Goal: Task Accomplishment & Management: Complete application form

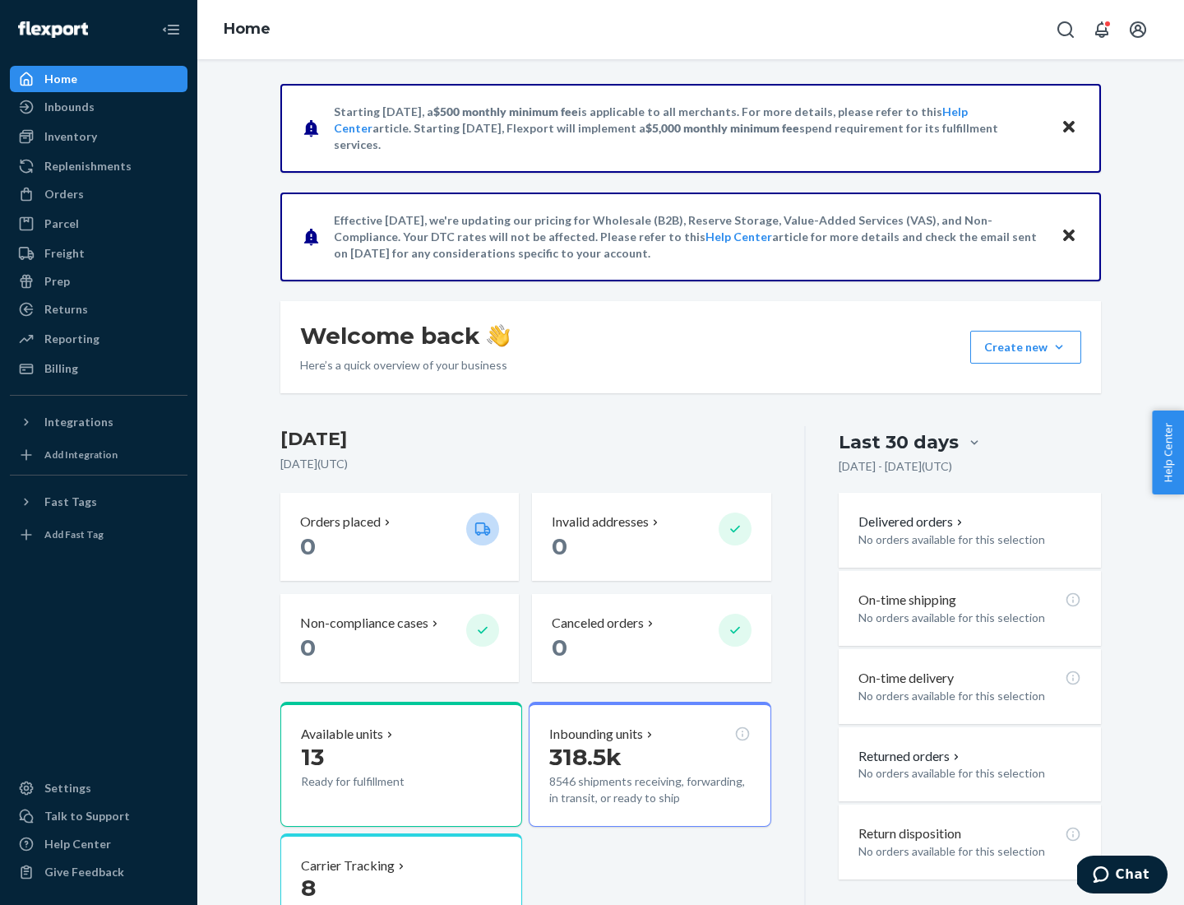
click at [1059, 347] on button "Create new Create new inbound Create new order Create new product" at bounding box center [1025, 347] width 111 height 33
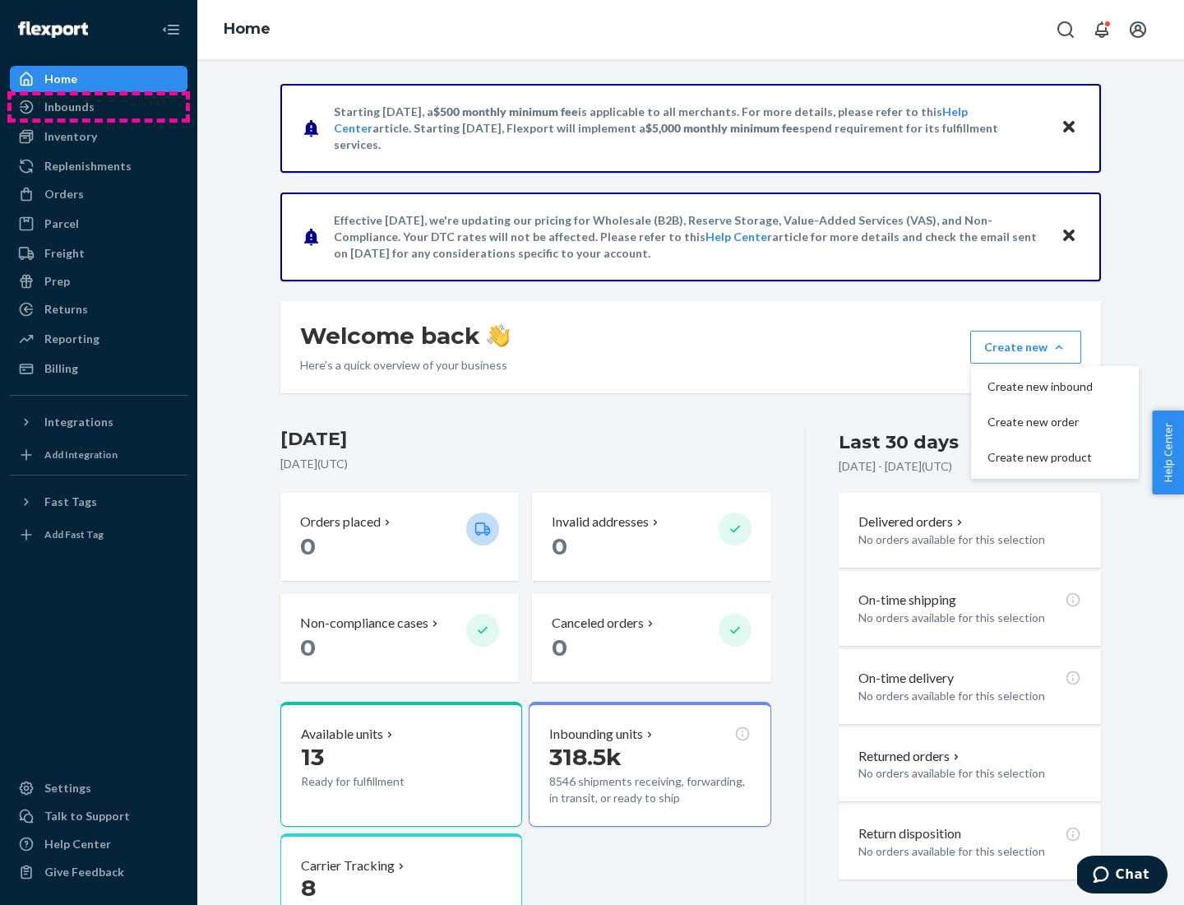
click at [99, 107] on div "Inbounds" at bounding box center [99, 106] width 174 height 23
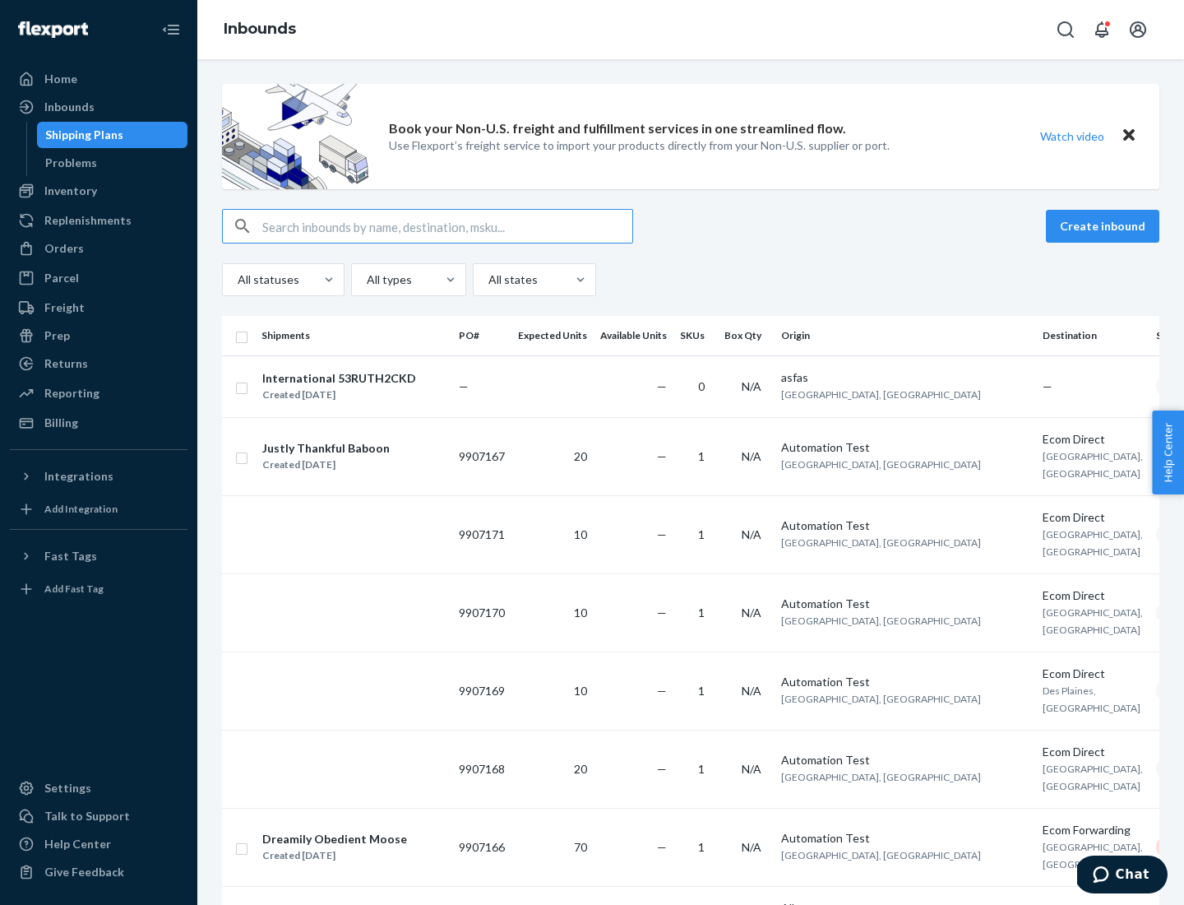
click at [1105, 226] on button "Create inbound" at bounding box center [1102, 226] width 113 height 33
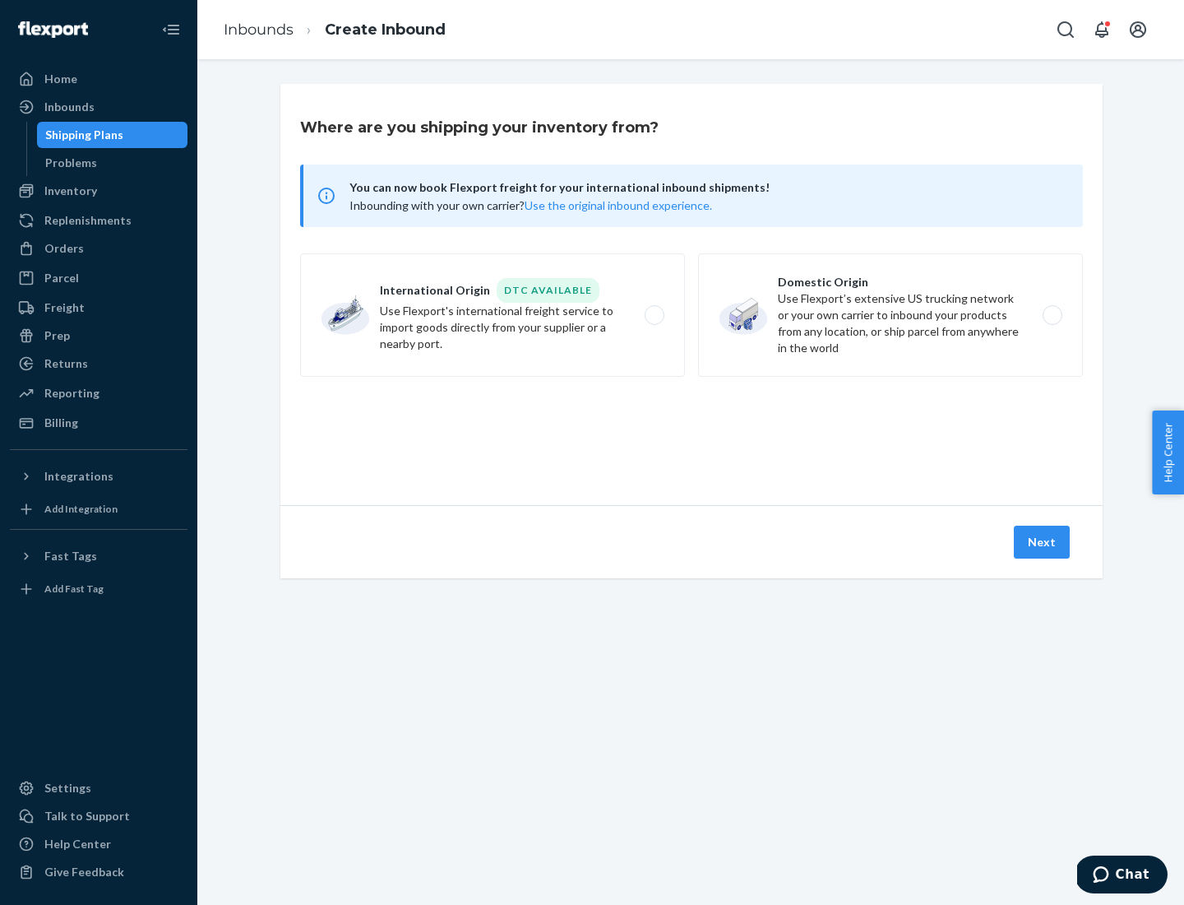
click at [891, 315] on label "Domestic Origin Use Flexport’s extensive US trucking network or your own carrie…" at bounding box center [890, 314] width 385 height 123
click at [1052, 315] on input "Domestic Origin Use Flexport’s extensive US trucking network or your own carrie…" at bounding box center [1057, 315] width 11 height 11
radio input "true"
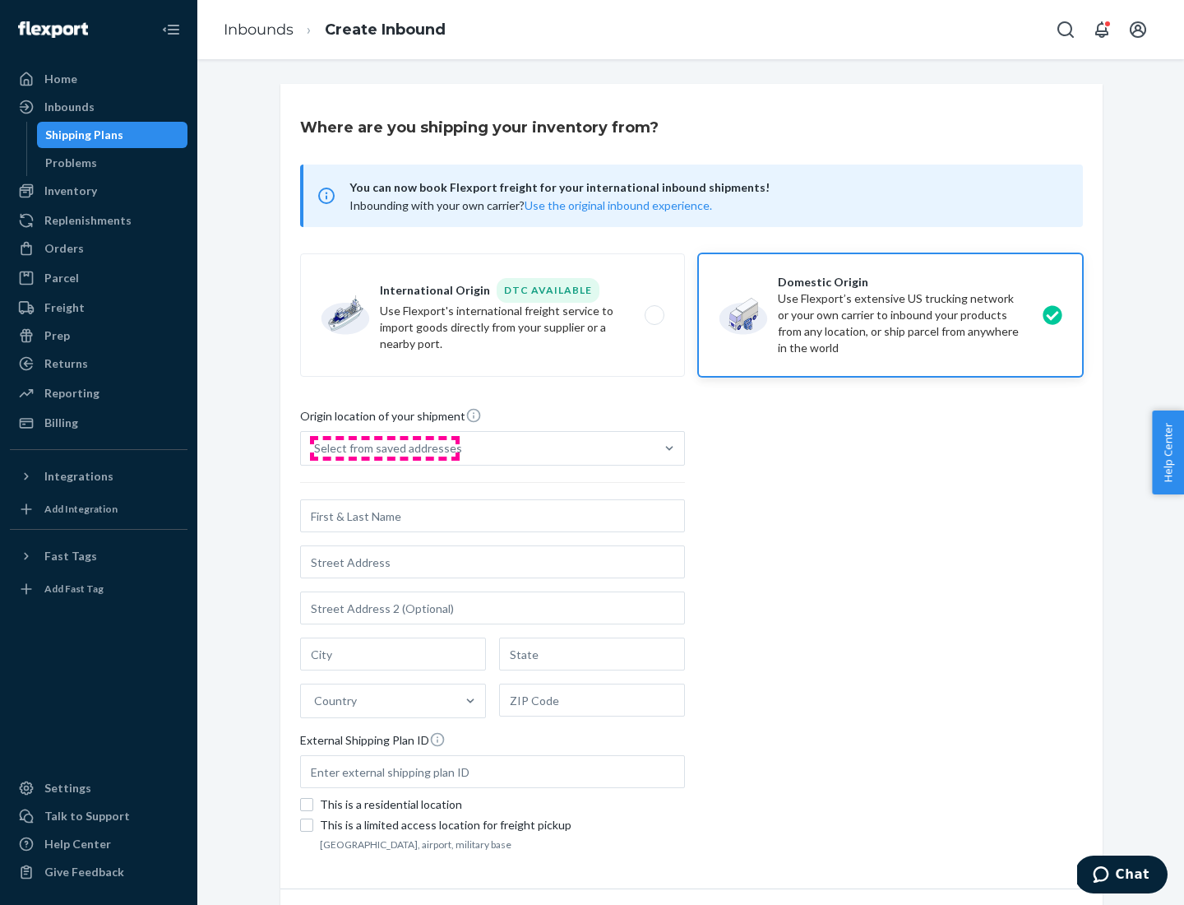
click at [384, 448] on div "Select from saved addresses" at bounding box center [388, 448] width 148 height 16
click at [316, 448] on input "Select from saved addresses" at bounding box center [315, 448] width 2 height 16
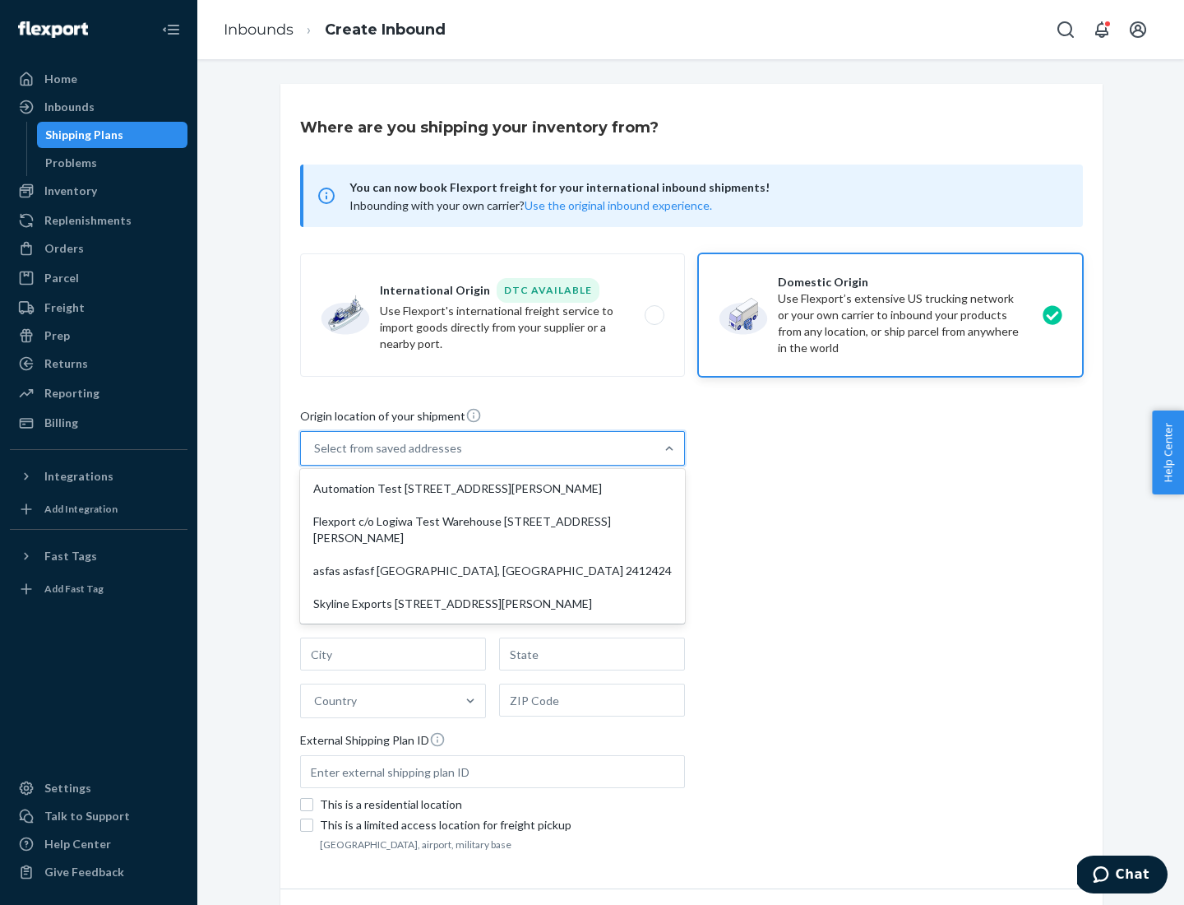
scroll to position [7, 0]
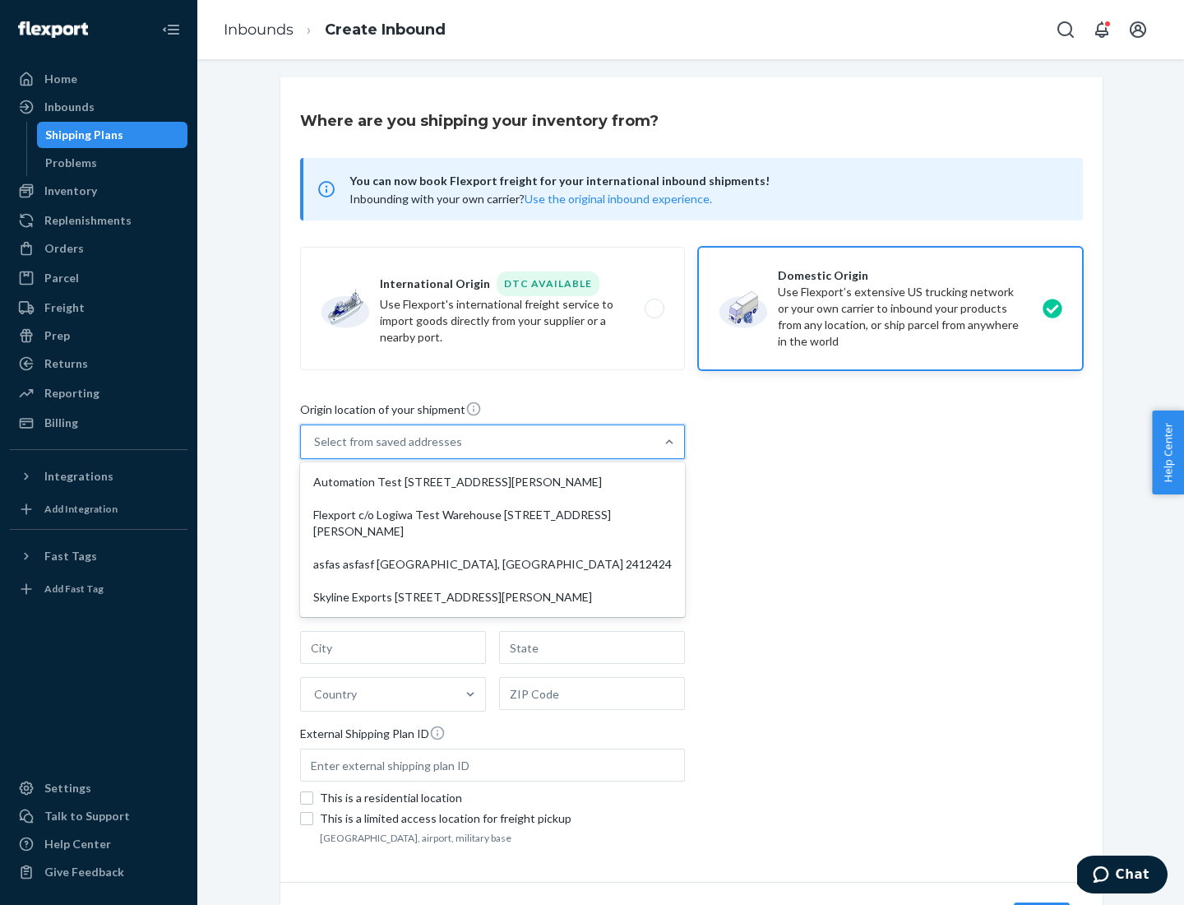
click at [493, 482] on div "Automation Test [STREET_ADDRESS][PERSON_NAME]" at bounding box center [492, 481] width 378 height 33
click at [316, 450] on input "option Automation Test [STREET_ADDRESS][PERSON_NAME] focused, 1 of 4. 4 results…" at bounding box center [315, 441] width 2 height 16
type input "Automation Test"
type input "9th Floor"
type input "[GEOGRAPHIC_DATA]"
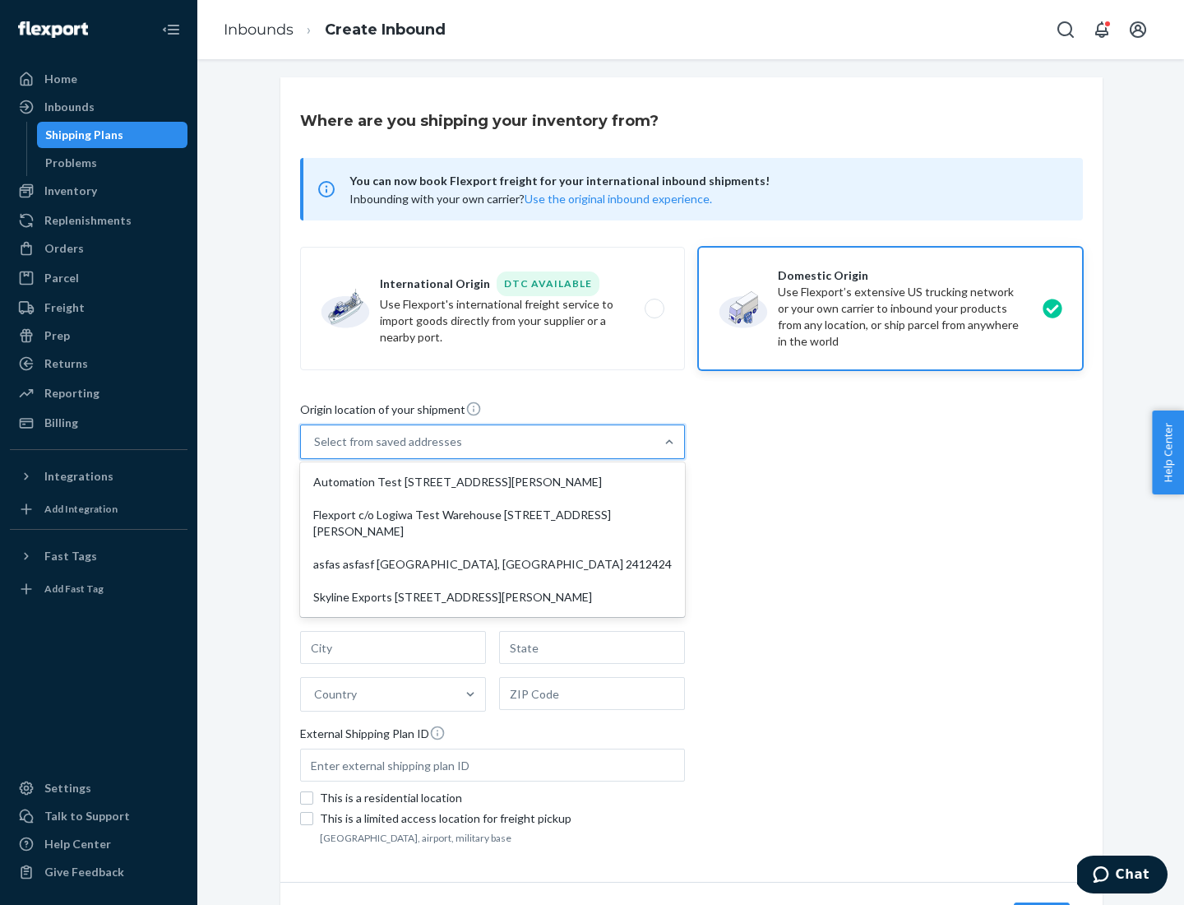
type input "CA"
type input "94104"
type input "[STREET_ADDRESS][PERSON_NAME]"
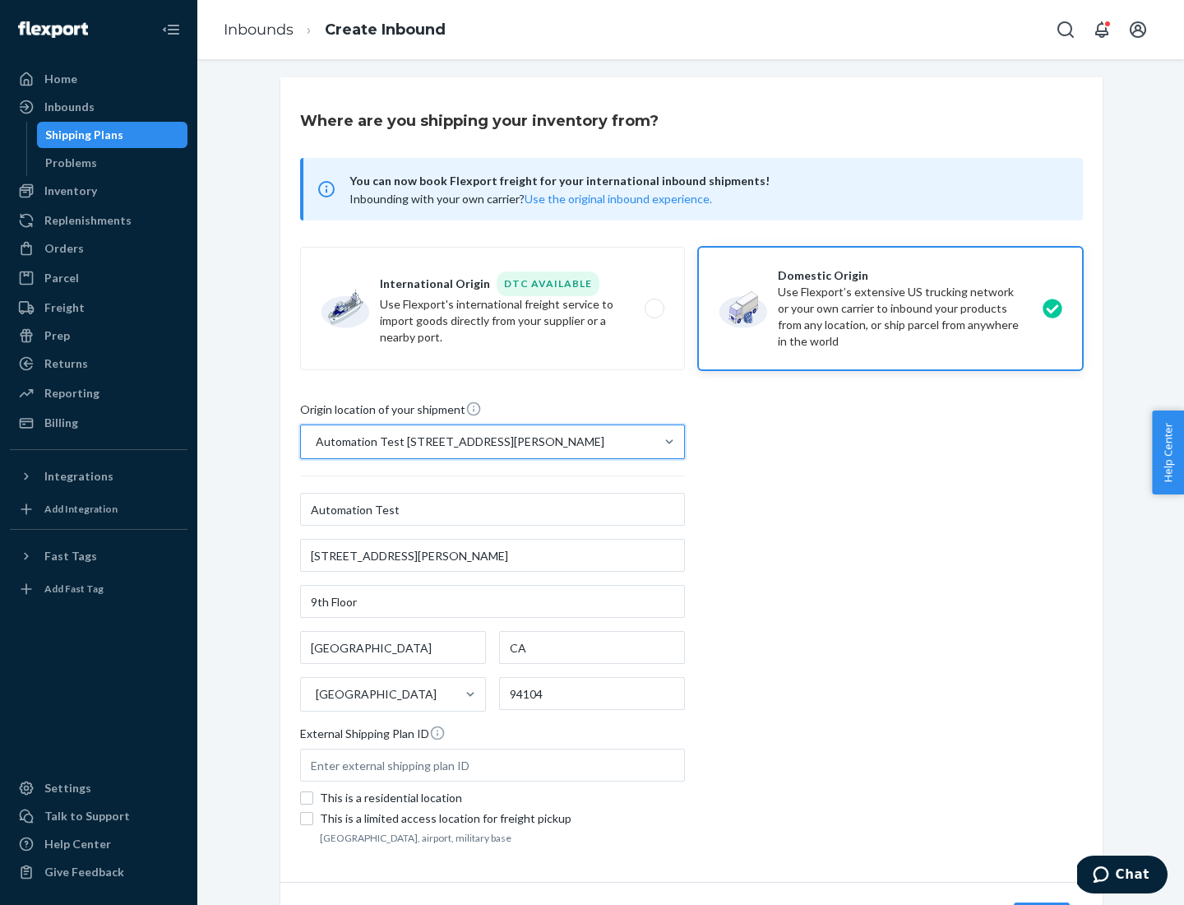
scroll to position [96, 0]
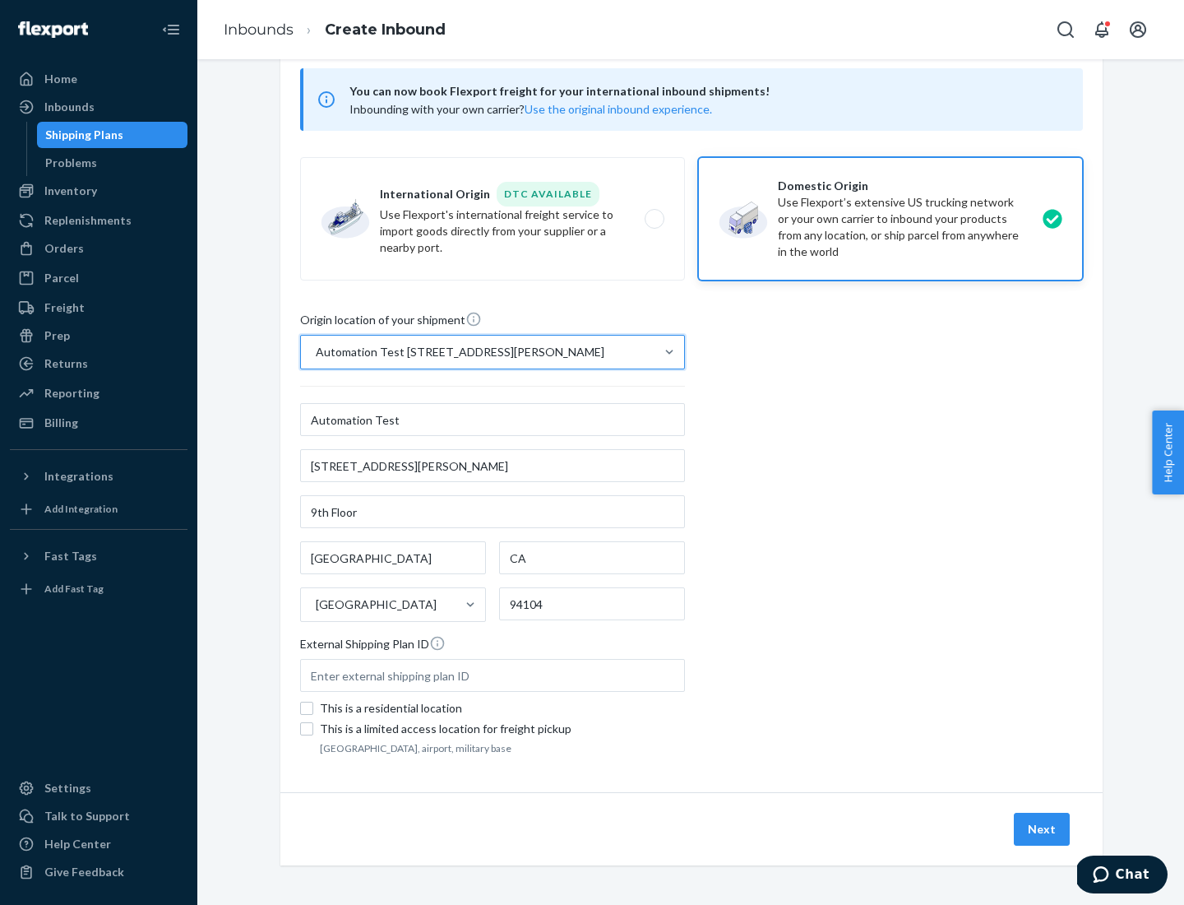
click at [1043, 829] on button "Next" at bounding box center [1042, 829] width 56 height 33
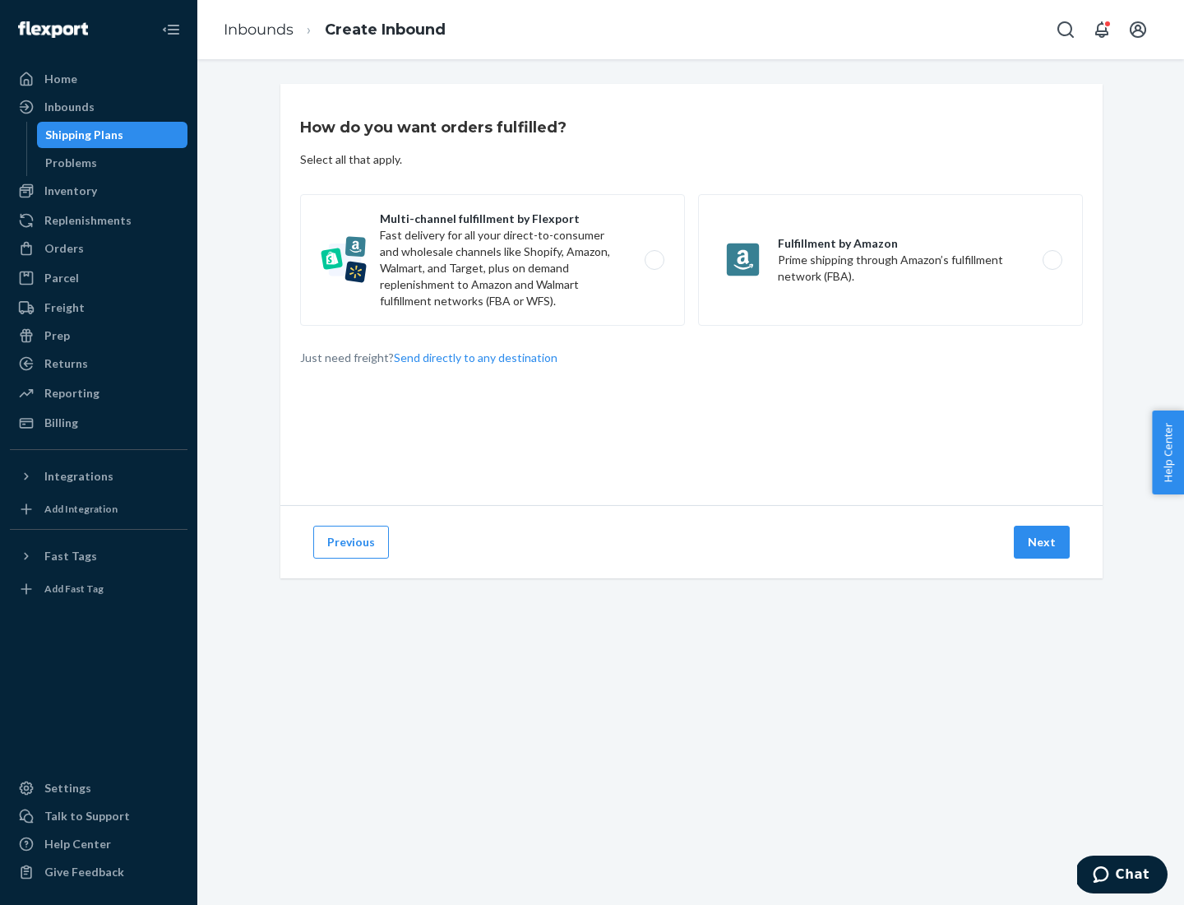
click at [493, 260] on label "Multi-channel fulfillment by Flexport Fast delivery for all your direct-to-cons…" at bounding box center [492, 260] width 385 height 132
click at [654, 260] on input "Multi-channel fulfillment by Flexport Fast delivery for all your direct-to-cons…" at bounding box center [659, 260] width 11 height 11
radio input "true"
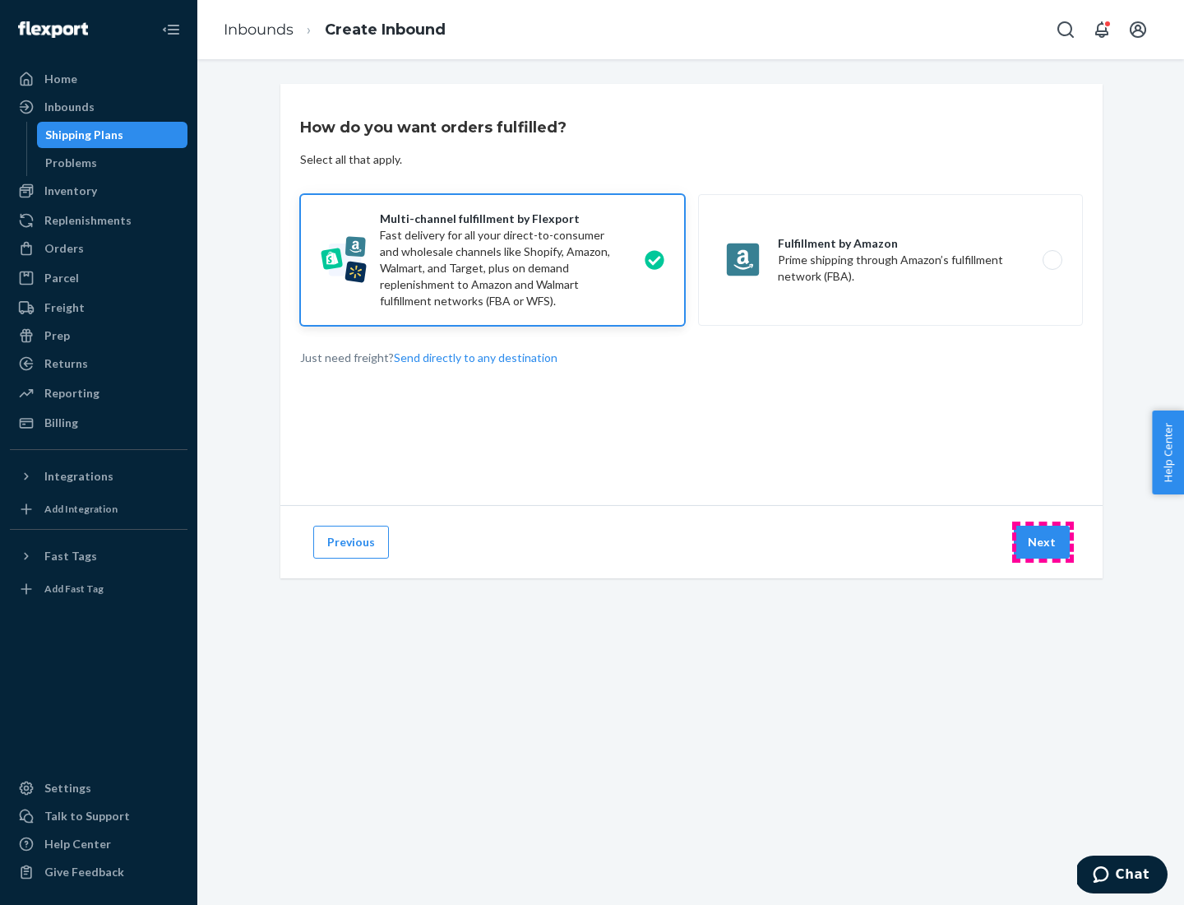
click at [1043, 542] on button "Next" at bounding box center [1042, 542] width 56 height 33
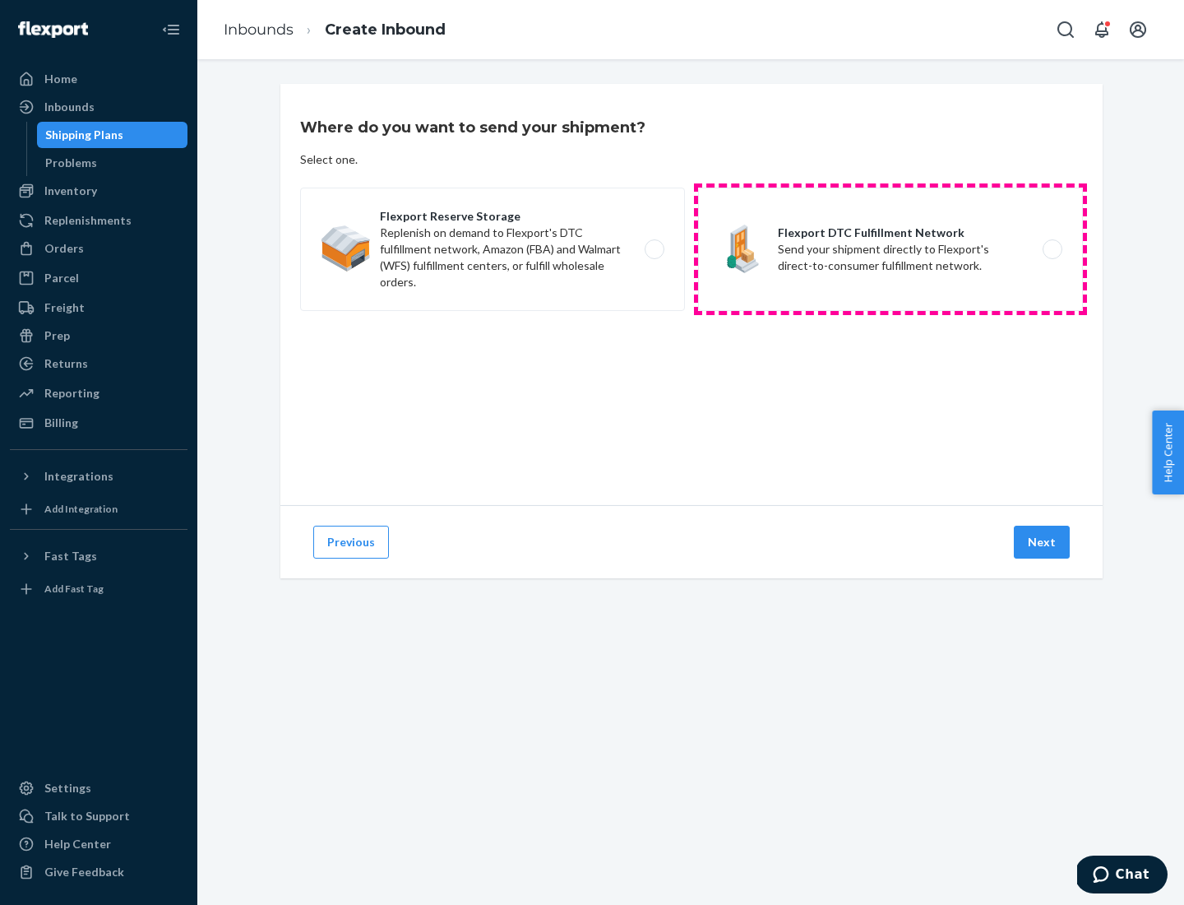
click at [891, 249] on label "Flexport DTC Fulfillment Network Send your shipment directly to Flexport's dire…" at bounding box center [890, 249] width 385 height 123
click at [1052, 249] on input "Flexport DTC Fulfillment Network Send your shipment directly to Flexport's dire…" at bounding box center [1057, 249] width 11 height 11
radio input "true"
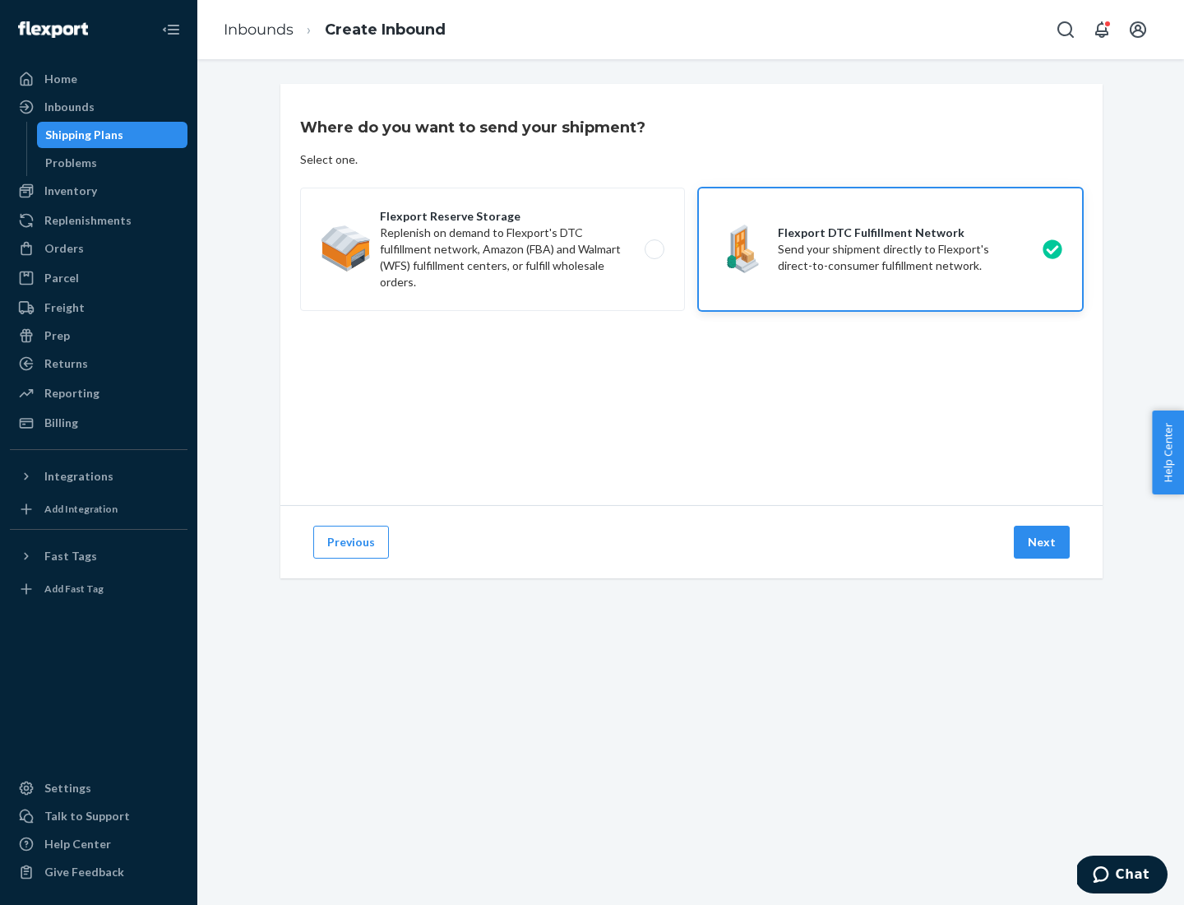
click at [1043, 542] on button "Next" at bounding box center [1042, 542] width 56 height 33
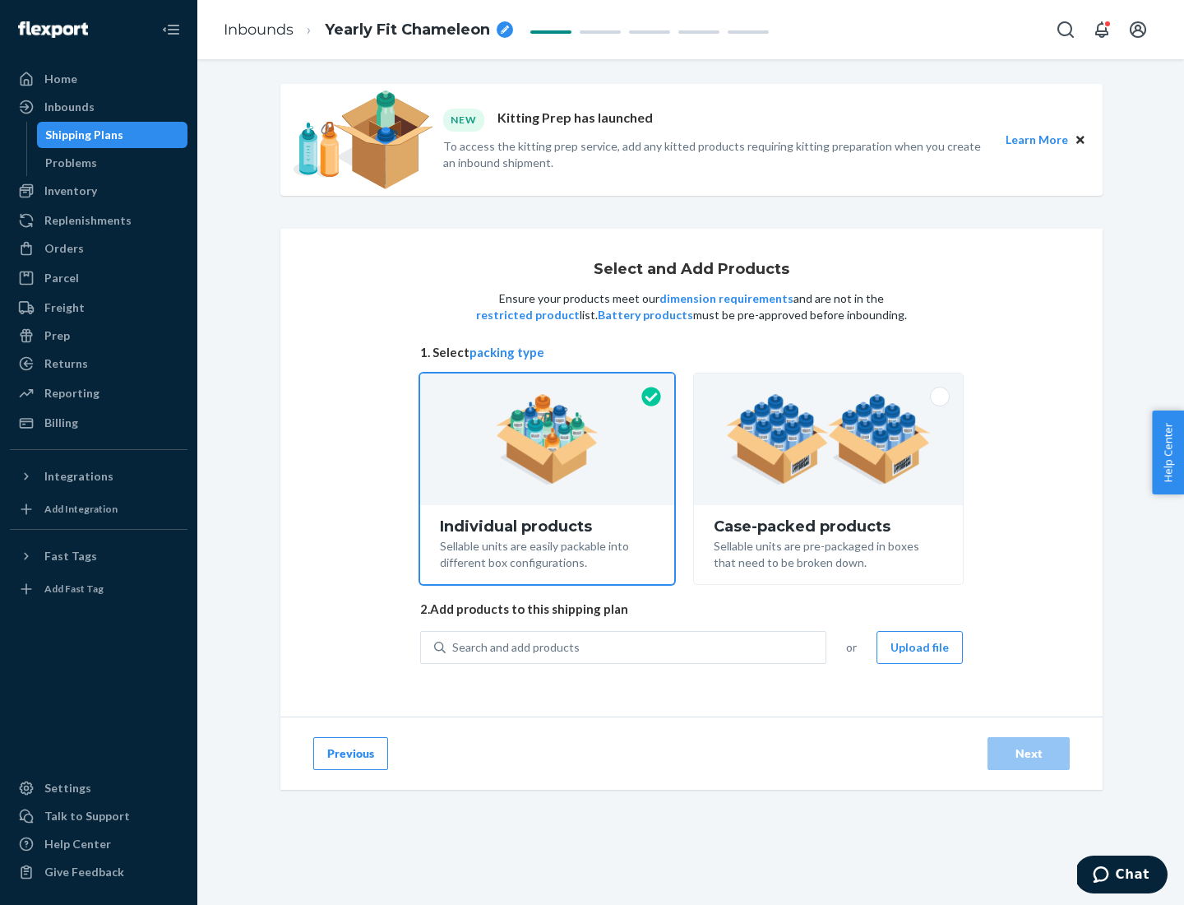
click at [829, 439] on img at bounding box center [828, 439] width 205 height 90
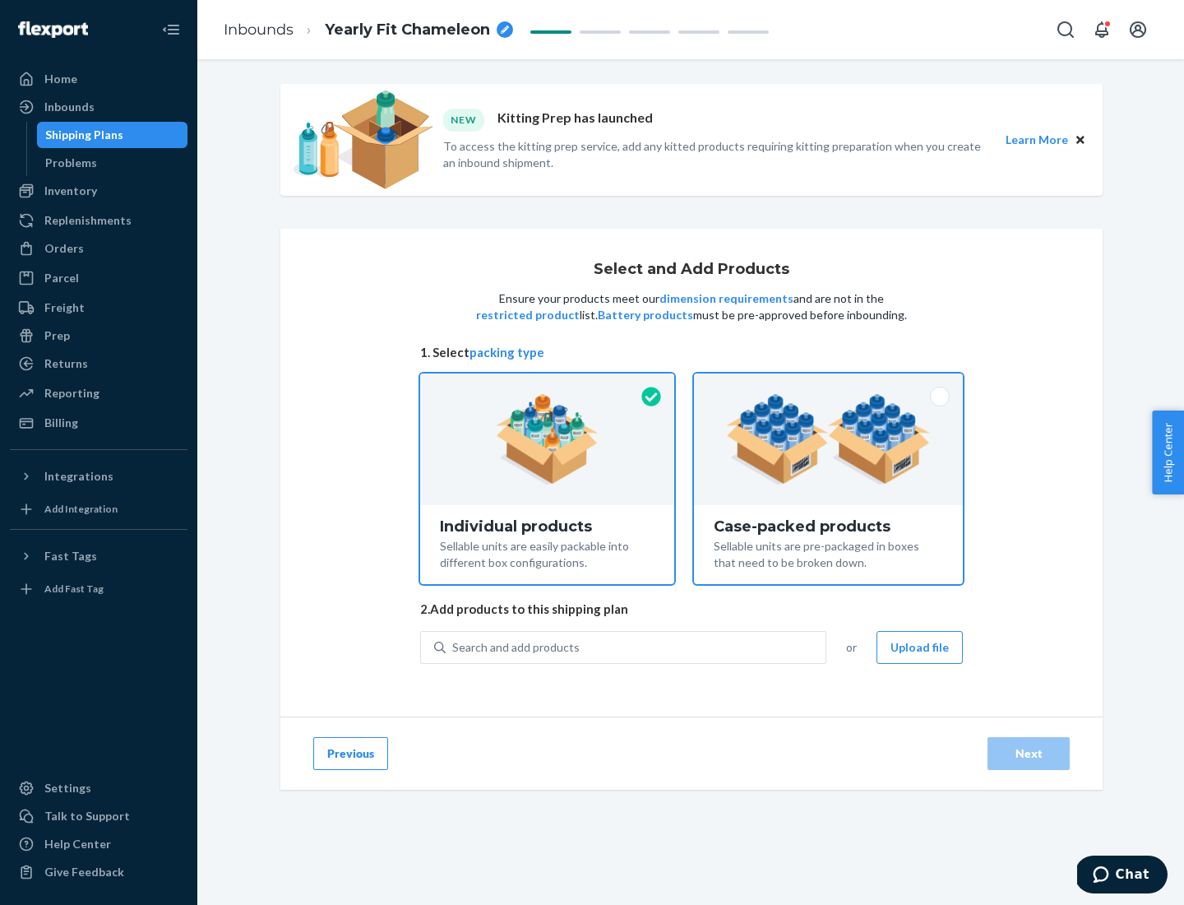
click at [829, 384] on input "Case-packed products Sellable units are pre-packaged in boxes that need to be b…" at bounding box center [828, 378] width 11 height 11
radio input "true"
radio input "false"
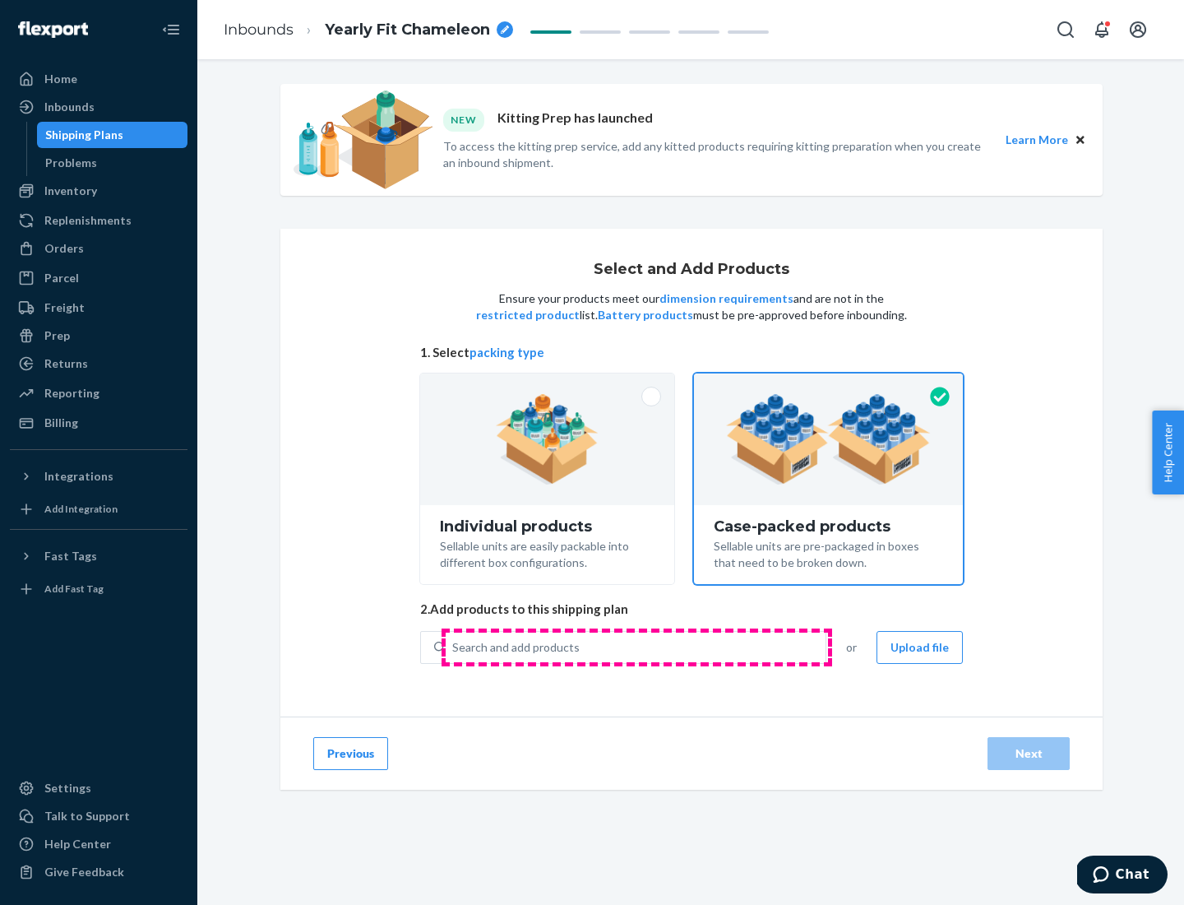
click at [637, 646] on div "Search and add products" at bounding box center [636, 647] width 380 height 30
click at [454, 646] on input "Search and add products" at bounding box center [453, 647] width 2 height 16
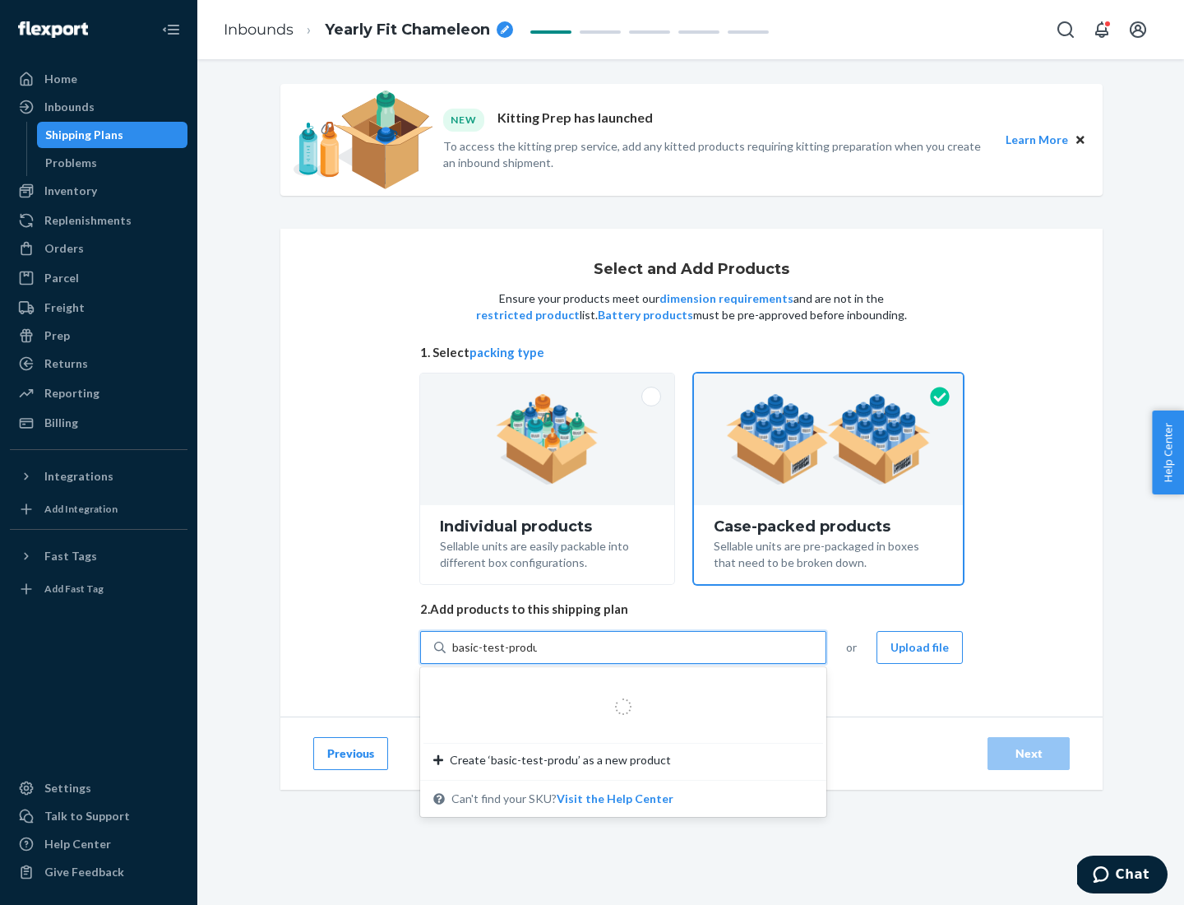
type input "basic-test-product-1"
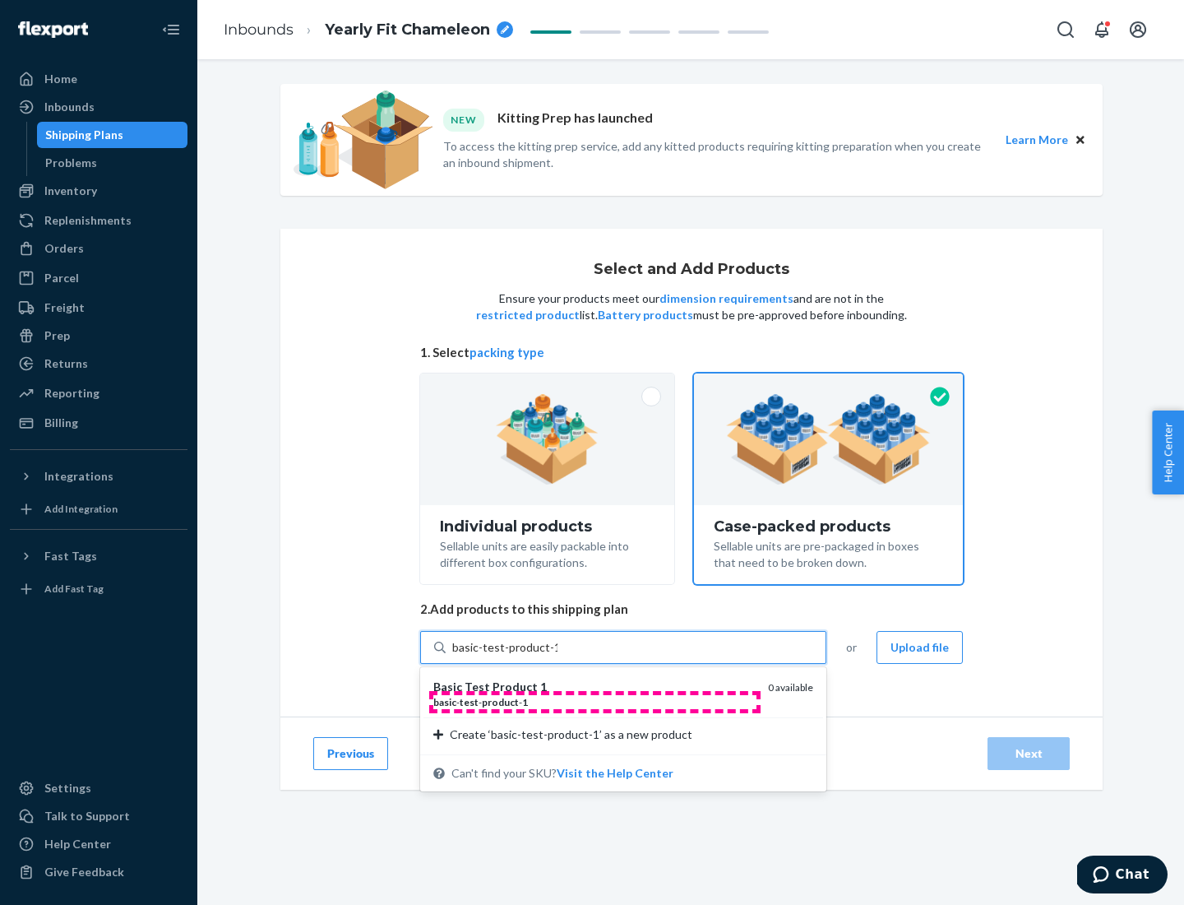
click at [595, 701] on div "basic - test - product - 1" at bounding box center [594, 702] width 322 height 14
click at [558, 655] on input "basic-test-product-1" at bounding box center [504, 647] width 105 height 16
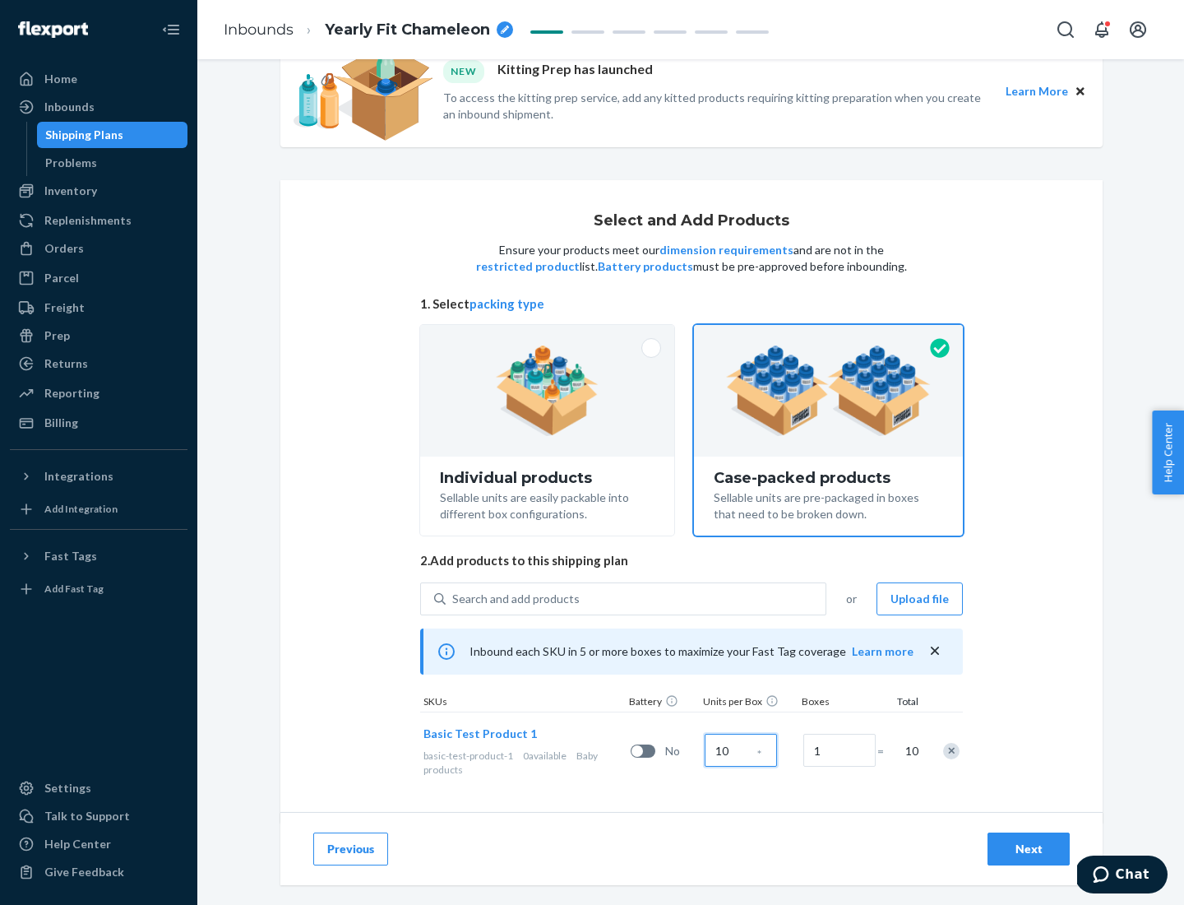
scroll to position [59, 0]
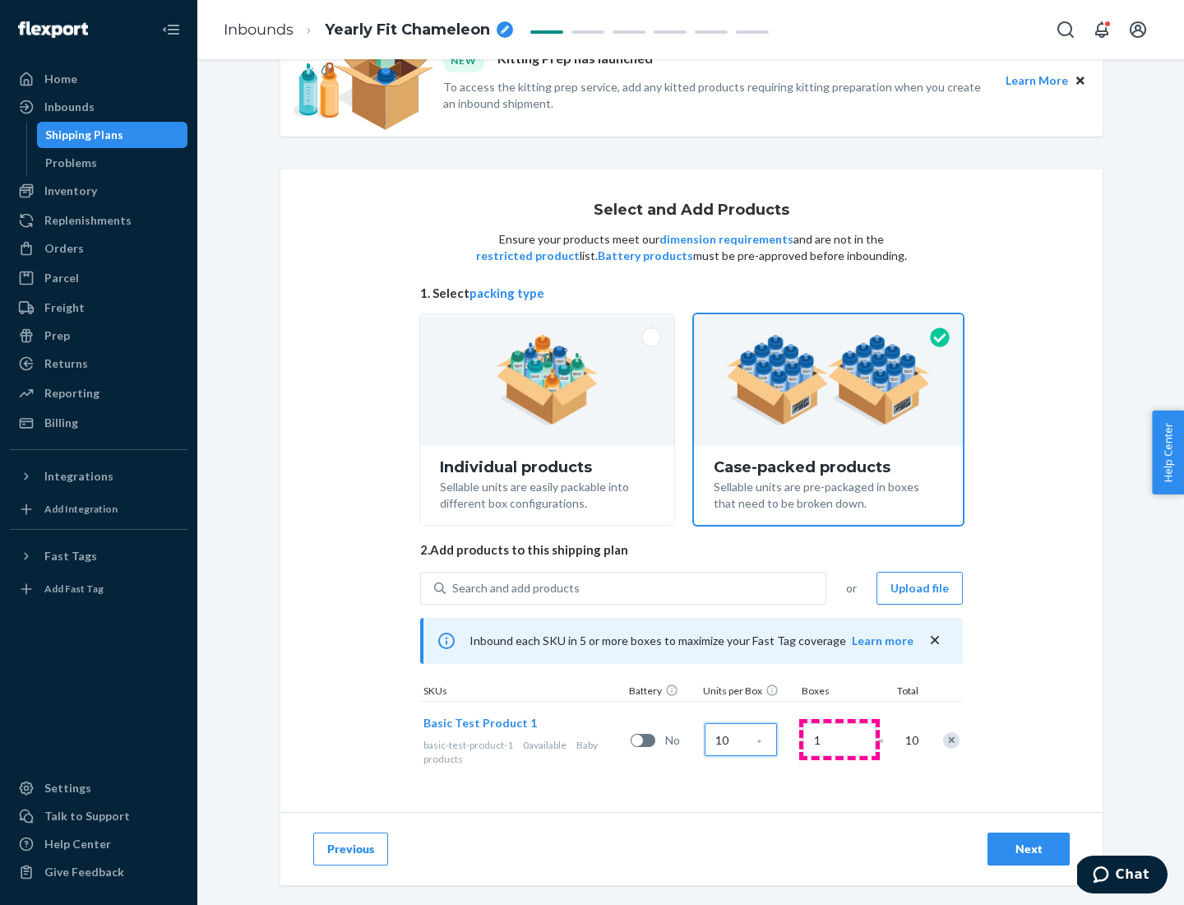
type input "10"
type input "7"
click at [1029, 849] on div "Next" at bounding box center [1029, 848] width 54 height 16
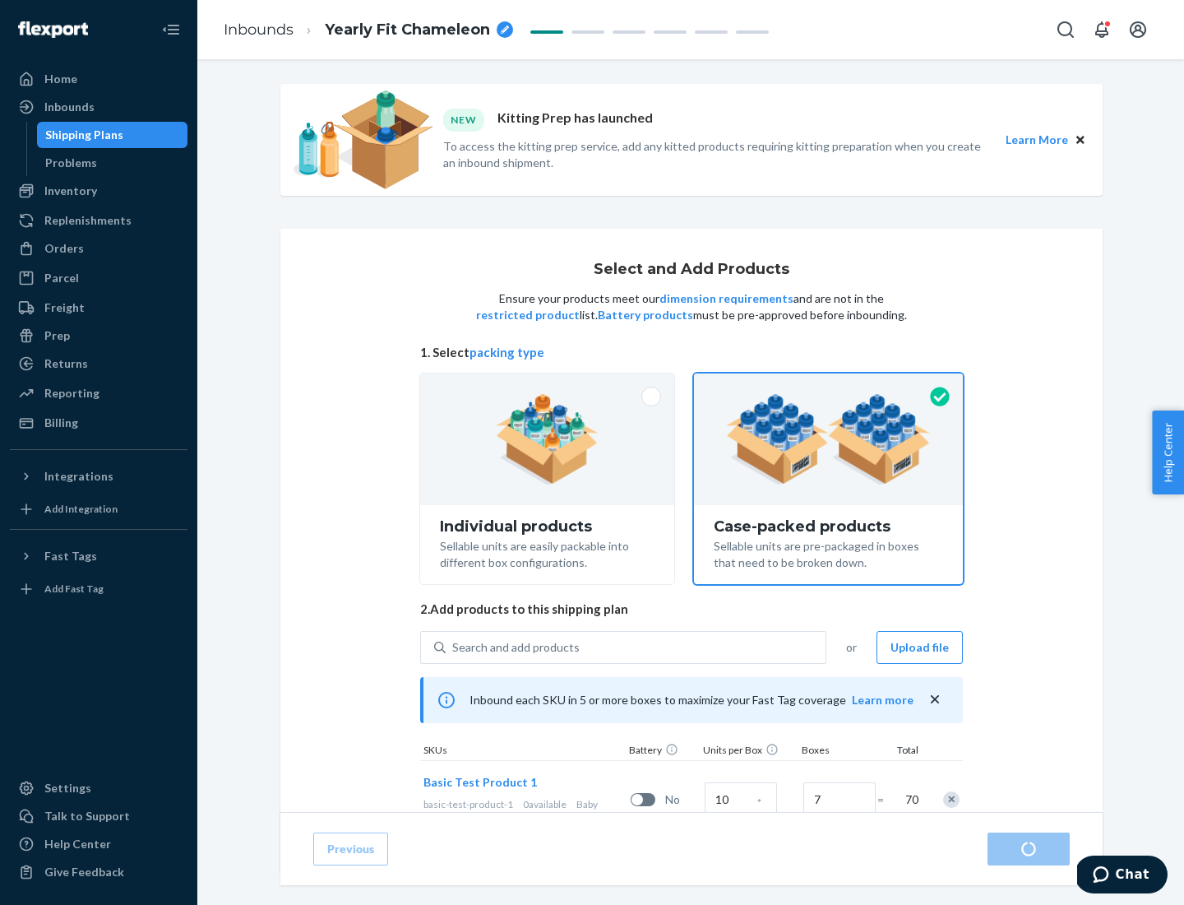
radio input "true"
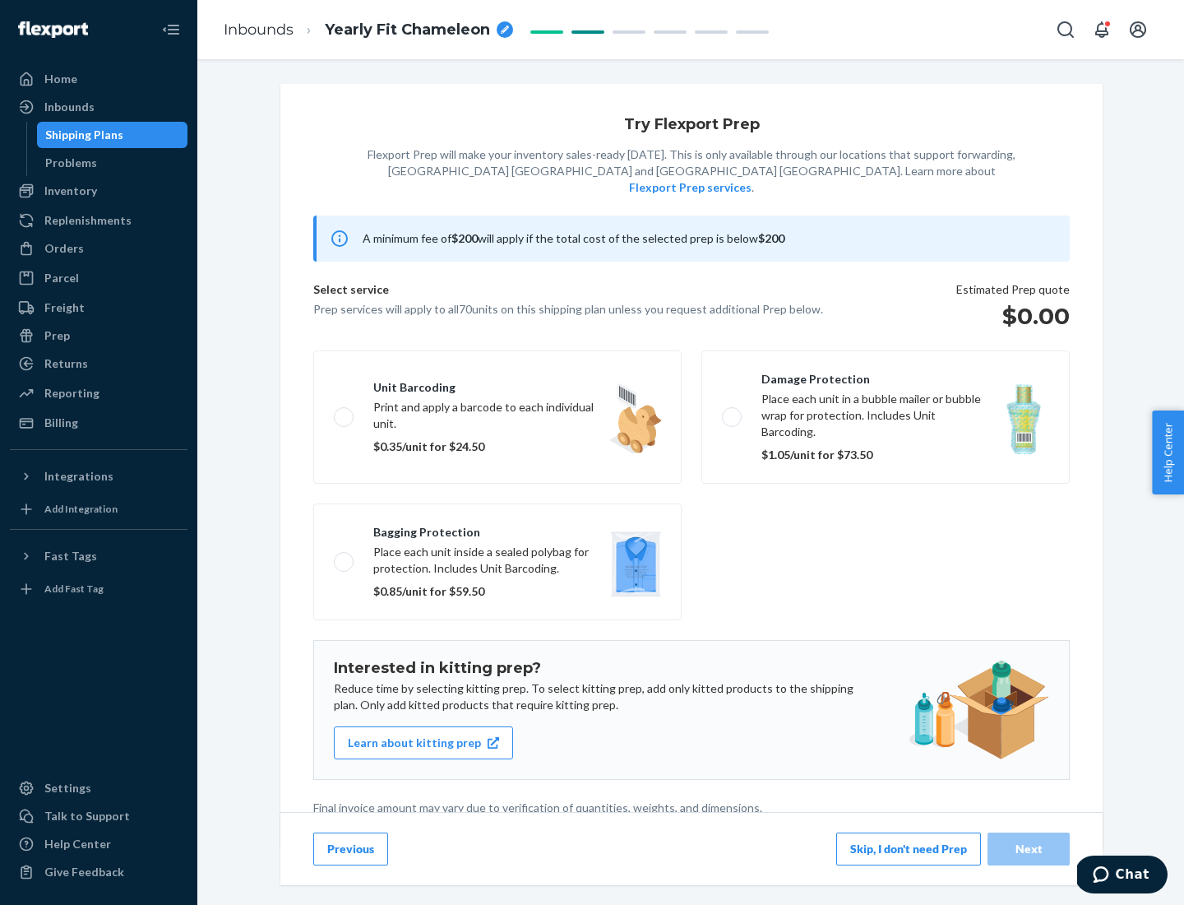
scroll to position [4, 0]
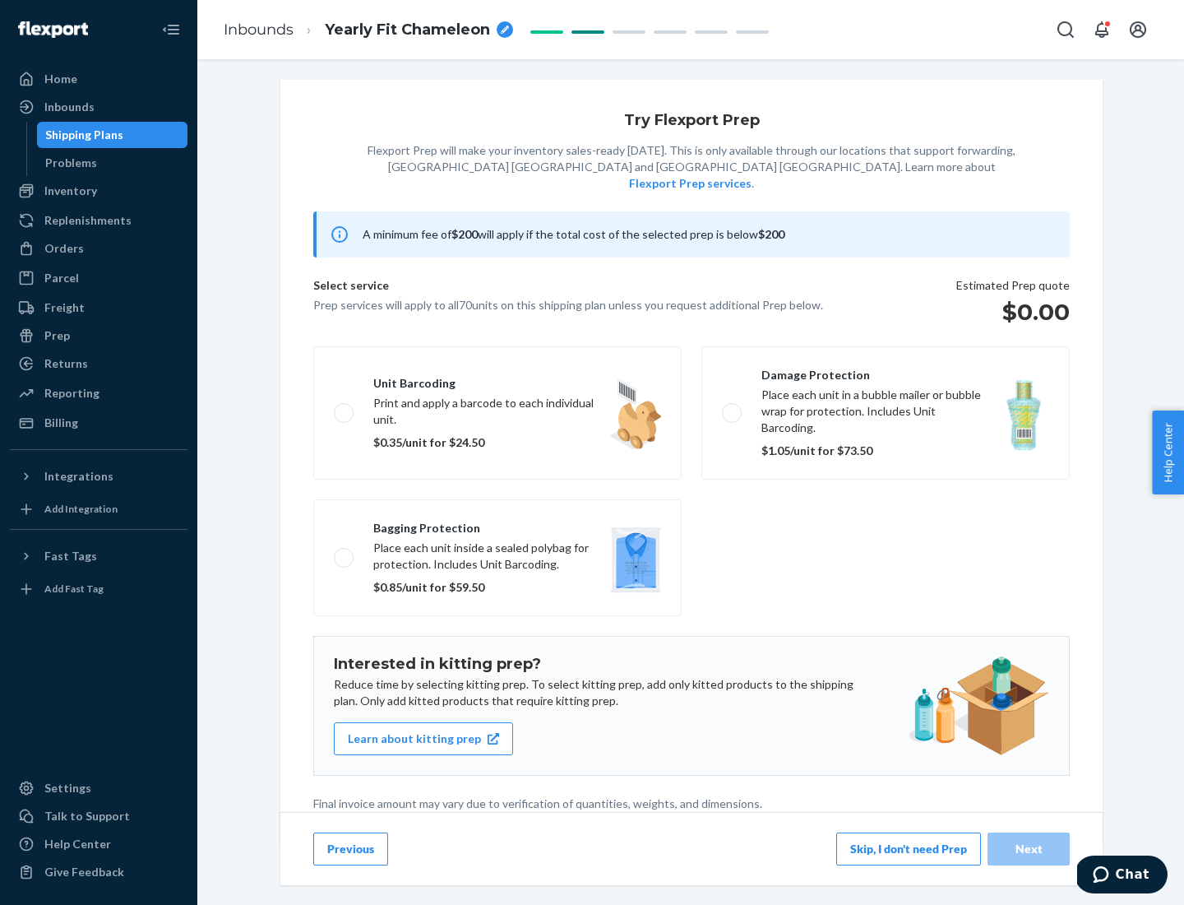
click at [498, 524] on label "Bagging protection Place each unit inside a sealed polybag for protection. Incl…" at bounding box center [497, 557] width 368 height 117
click at [345, 552] on input "Bagging protection Place each unit inside a sealed polybag for protection. Incl…" at bounding box center [339, 557] width 11 height 11
checkbox input "true"
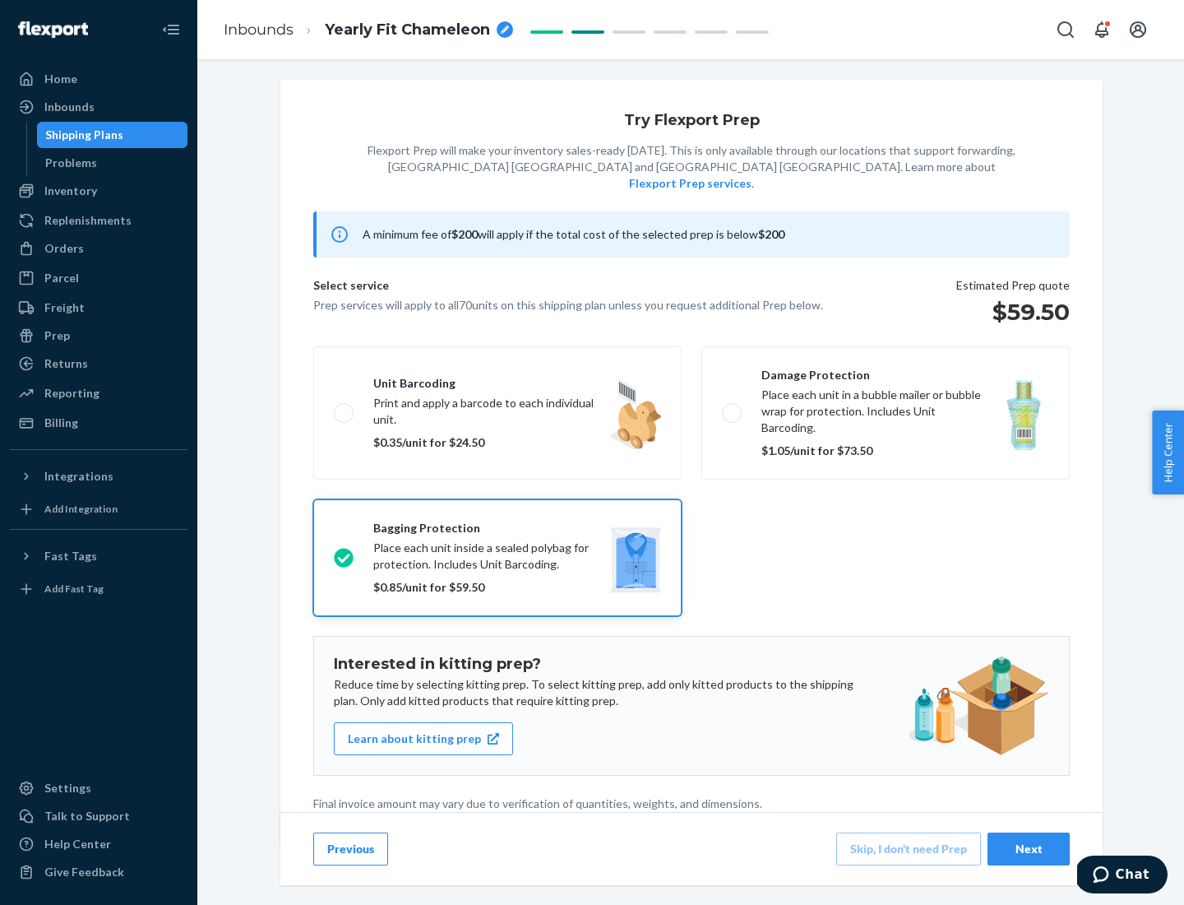
click at [1029, 848] on div "Next" at bounding box center [1029, 848] width 54 height 16
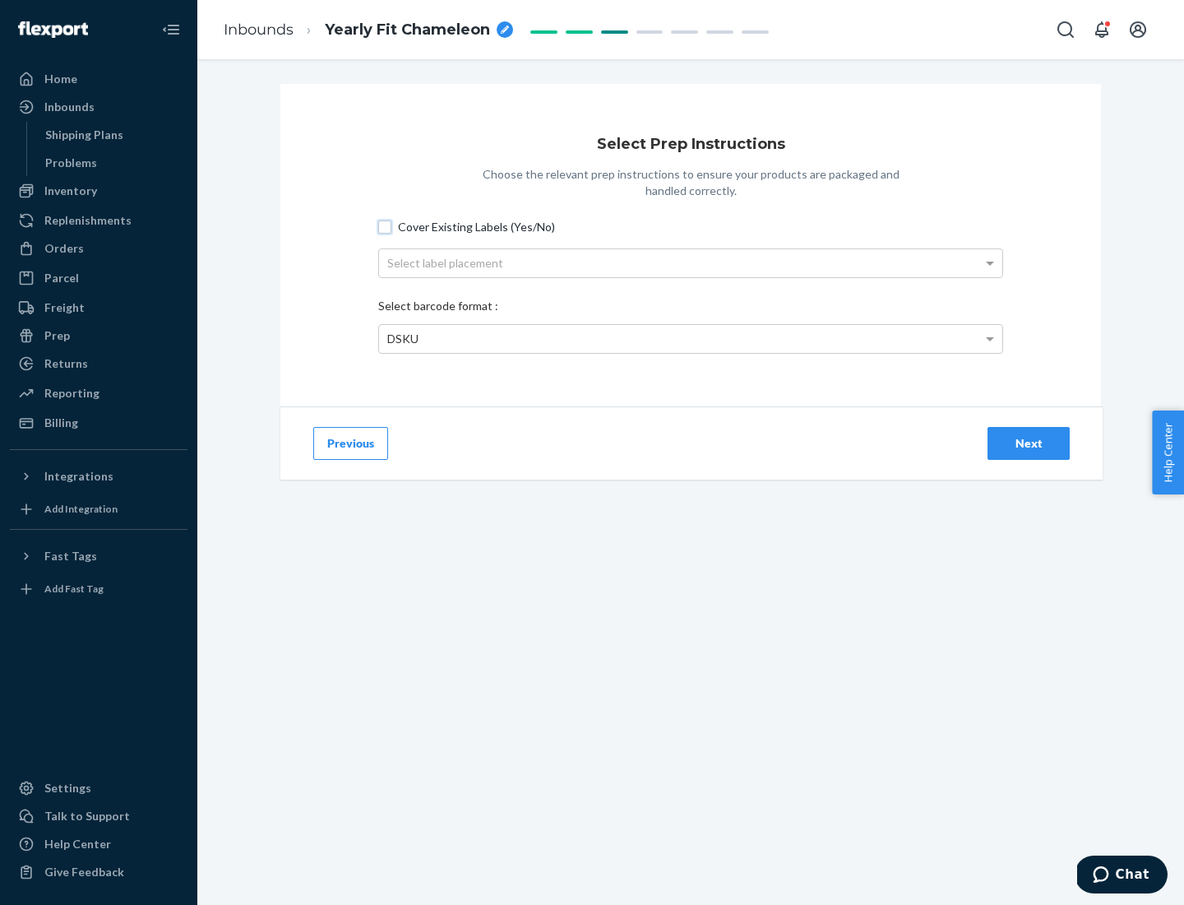
click at [385, 226] on input "Cover Existing Labels (Yes/No)" at bounding box center [384, 226] width 13 height 13
checkbox input "true"
click at [691, 262] on div "Select label placement" at bounding box center [690, 263] width 623 height 28
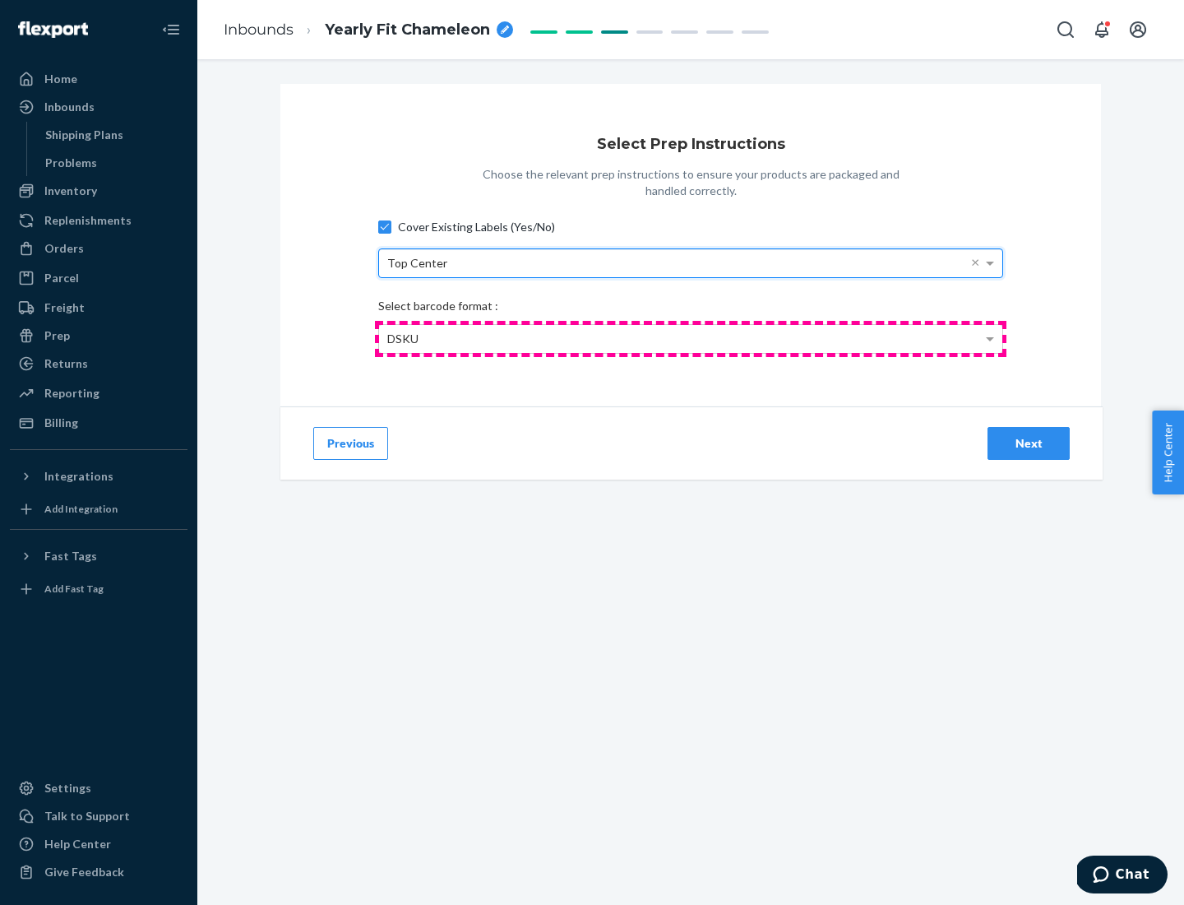
click at [691, 338] on div "DSKU" at bounding box center [690, 339] width 623 height 28
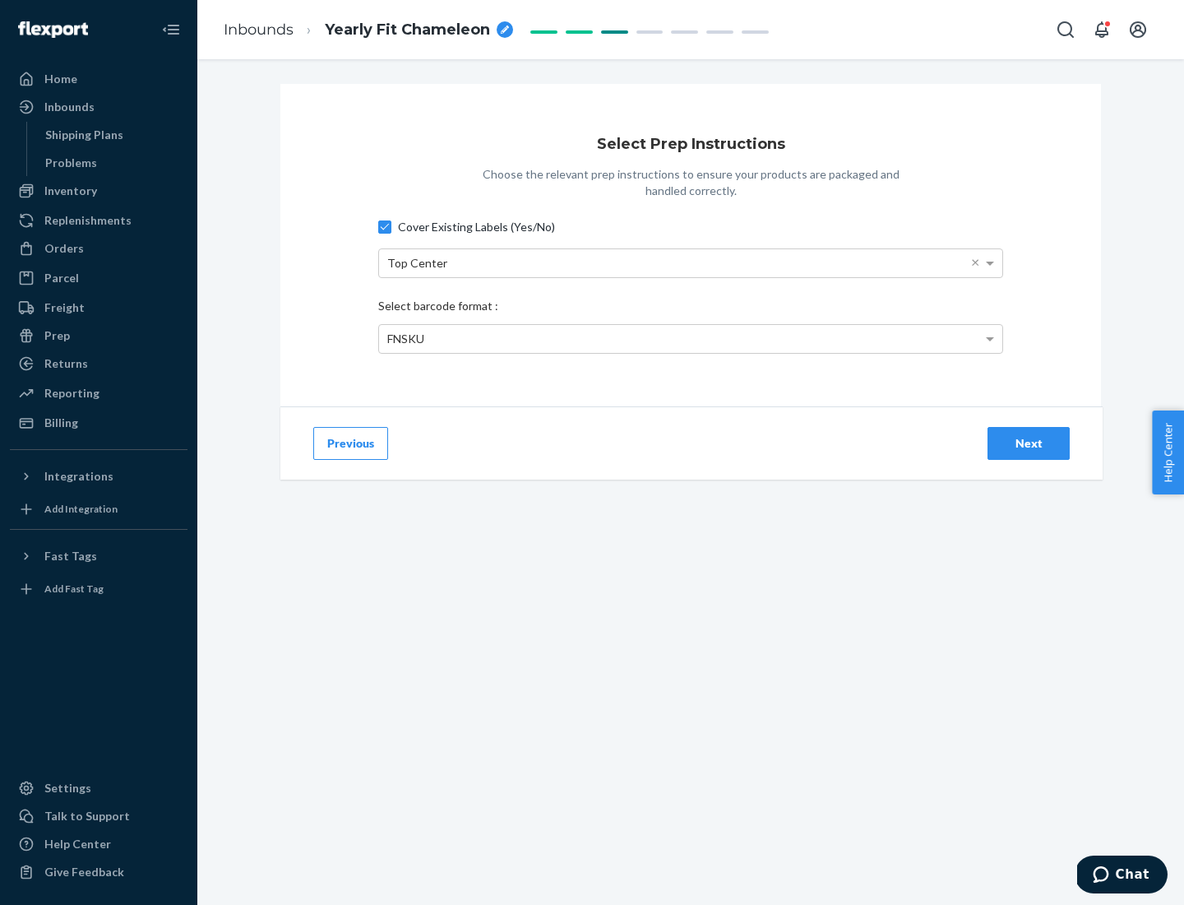
click at [1029, 442] on div "Next" at bounding box center [1029, 443] width 54 height 16
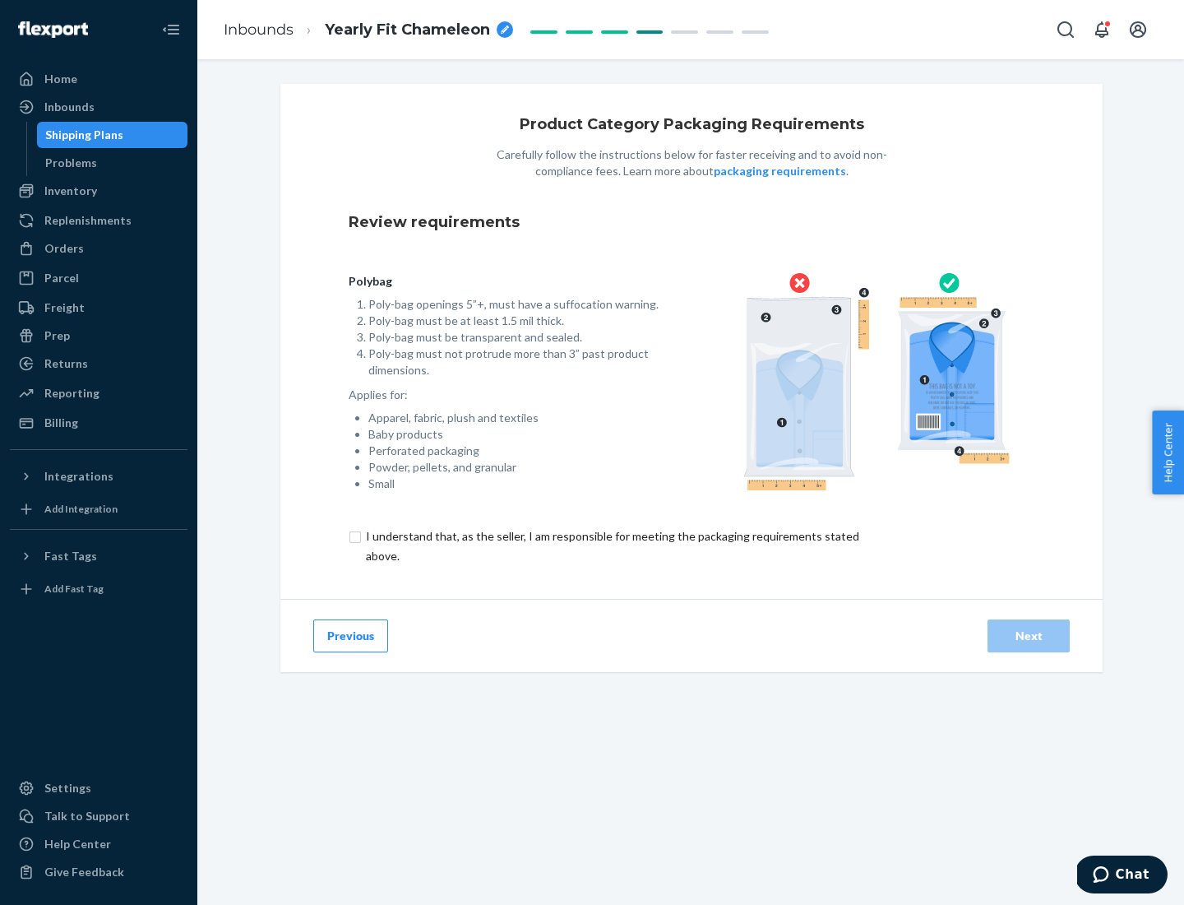
click at [611, 545] on input "checkbox" at bounding box center [622, 545] width 547 height 39
checkbox input "true"
click at [1029, 635] on div "Next" at bounding box center [1029, 635] width 54 height 16
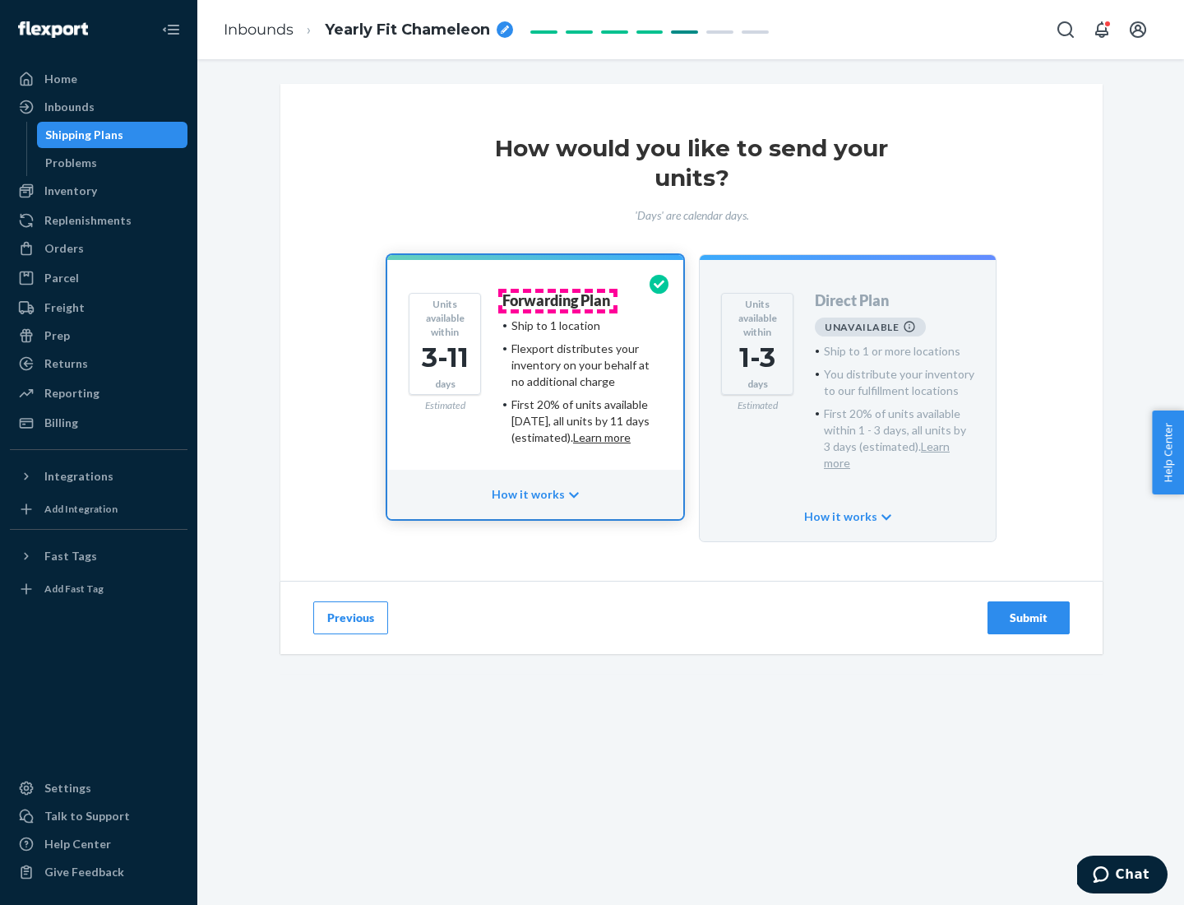
click at [558, 300] on h4 "Forwarding Plan" at bounding box center [556, 301] width 108 height 16
click at [1029, 609] on div "Submit" at bounding box center [1029, 617] width 54 height 16
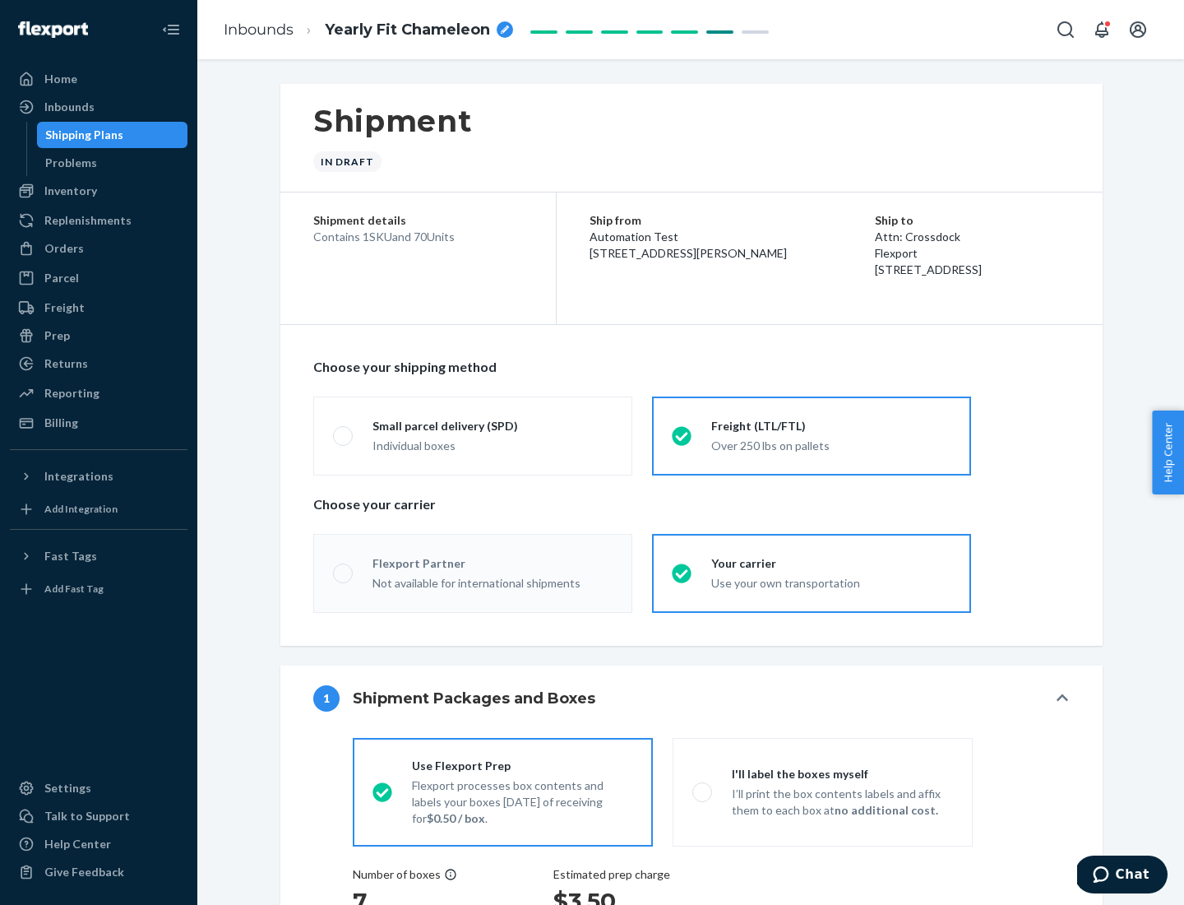
radio input "true"
radio input "false"
radio input "true"
radio input "false"
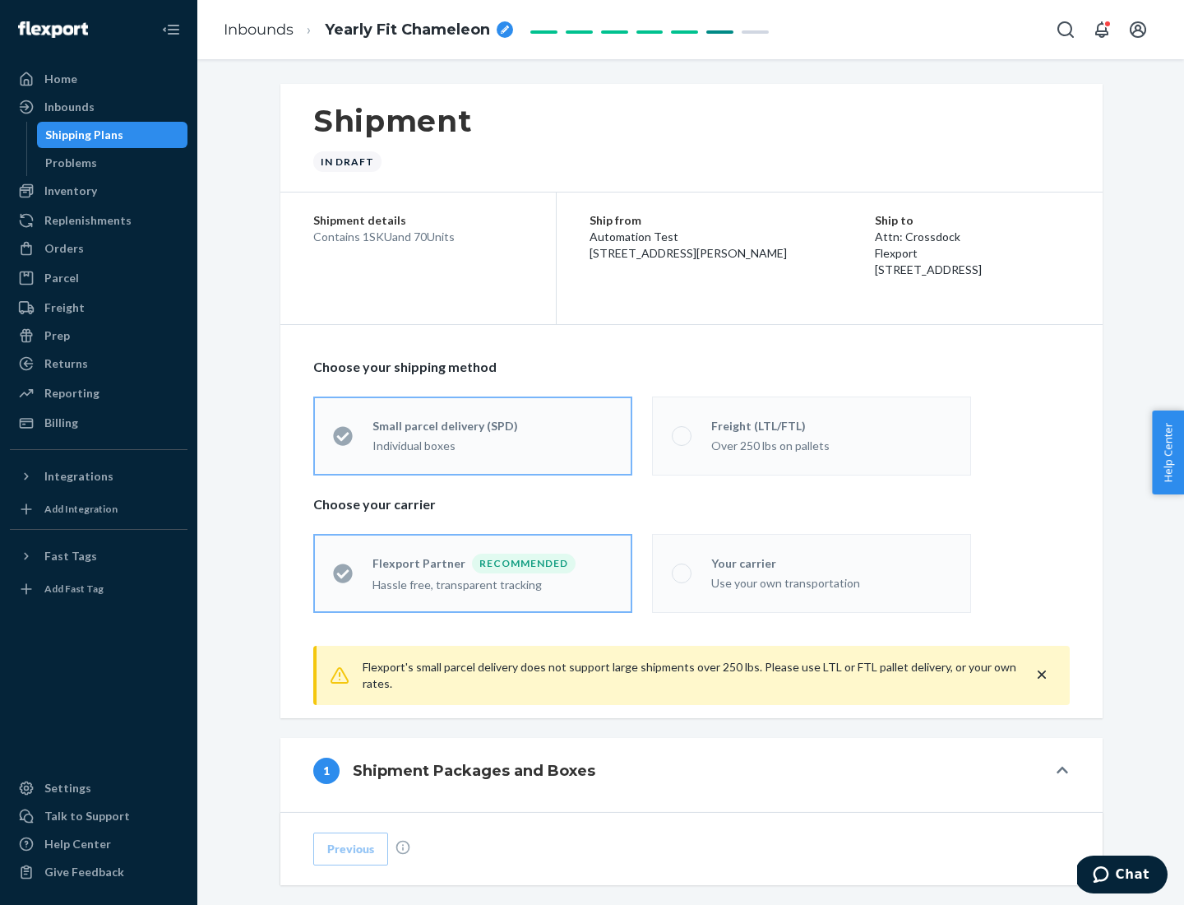
click at [812, 435] on div "Over 250 lbs on pallets" at bounding box center [831, 444] width 240 height 20
click at [683, 435] on input "Freight (LTL/FTL) Over 250 lbs on pallets" at bounding box center [677, 435] width 11 height 11
radio input "true"
radio input "false"
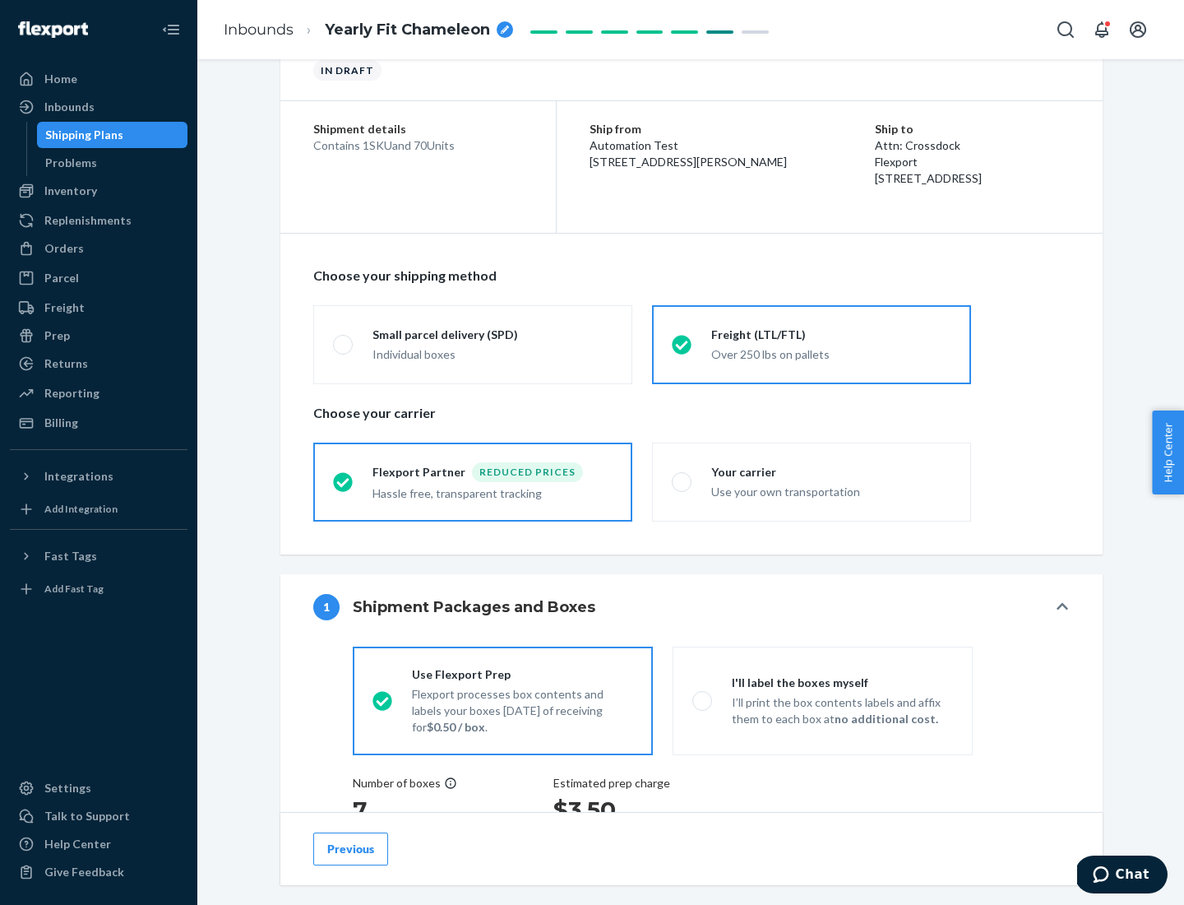
click at [812, 481] on div "Use your own transportation" at bounding box center [831, 490] width 240 height 20
click at [683, 481] on input "Your carrier Use your own transportation" at bounding box center [677, 481] width 11 height 11
radio input "true"
radio input "false"
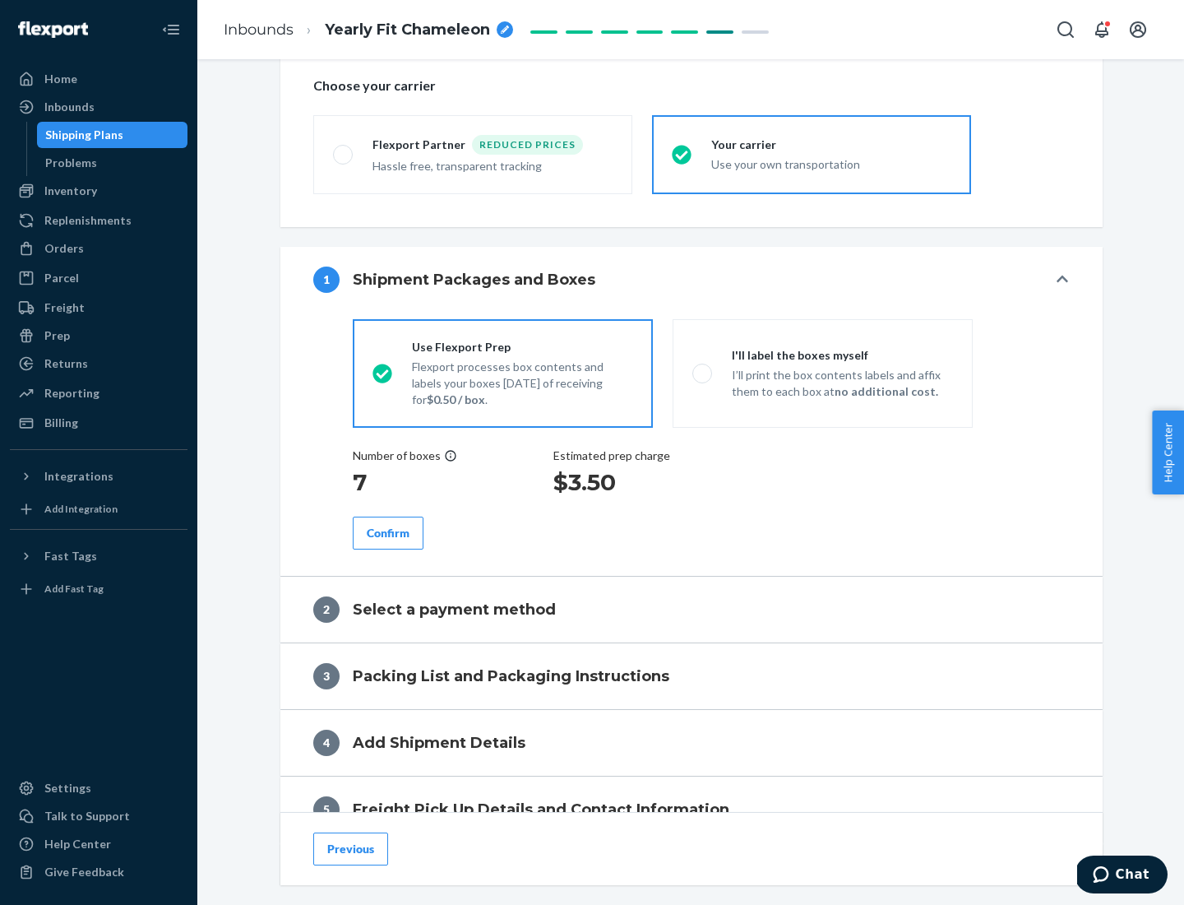
scroll to position [310, 0]
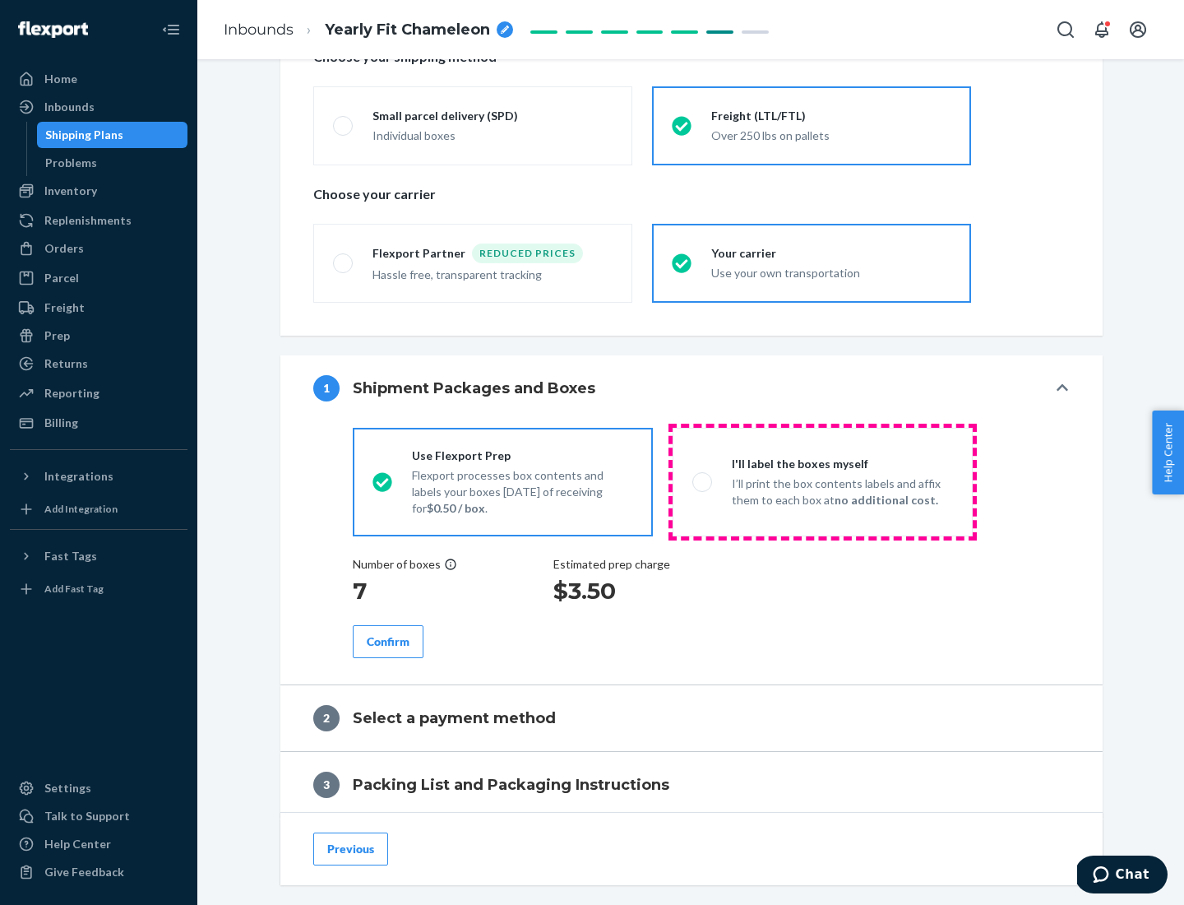
click at [822, 481] on p "I’ll print the box contents labels and affix them to each box at no additional …" at bounding box center [842, 491] width 221 height 33
click at [703, 481] on input "I'll label the boxes myself I’ll print the box contents labels and affix them t…" at bounding box center [697, 481] width 11 height 11
radio input "true"
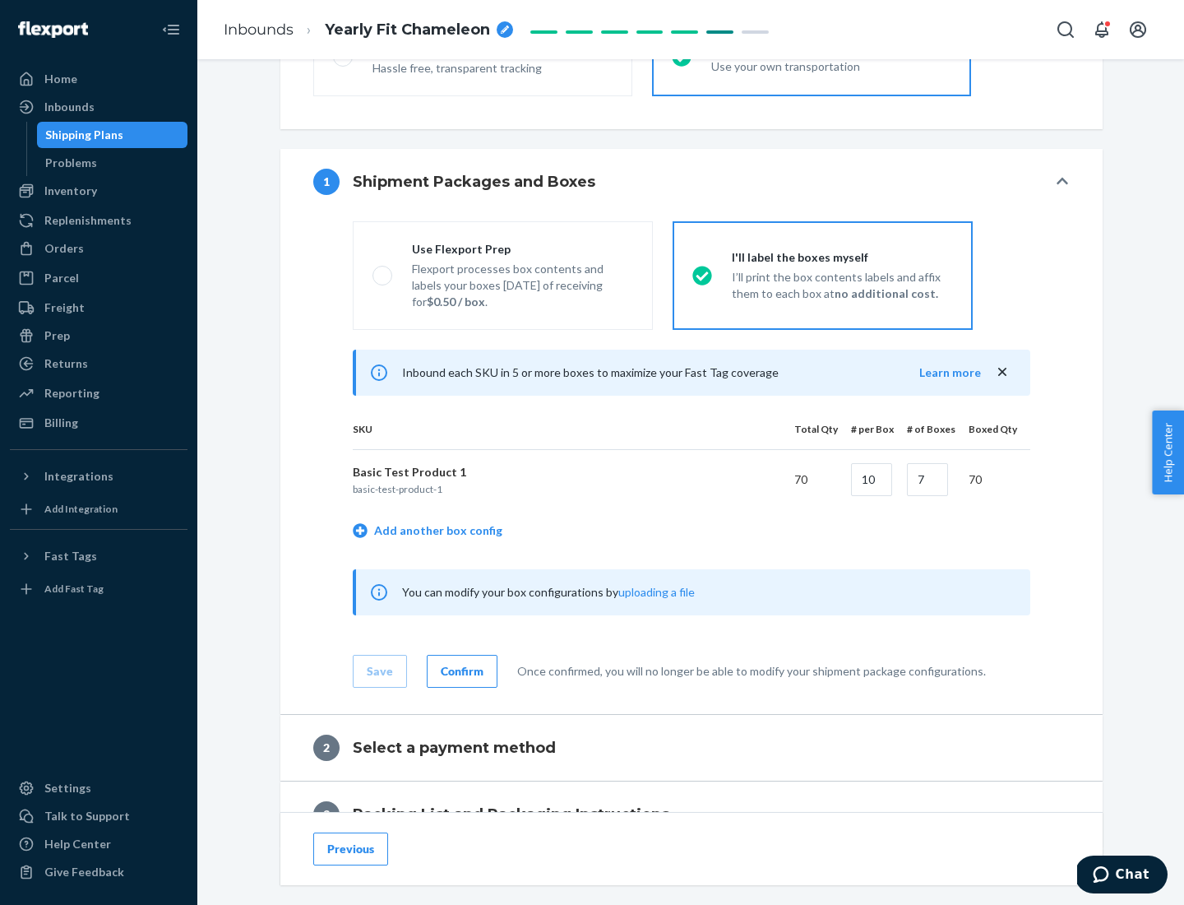
scroll to position [284, 0]
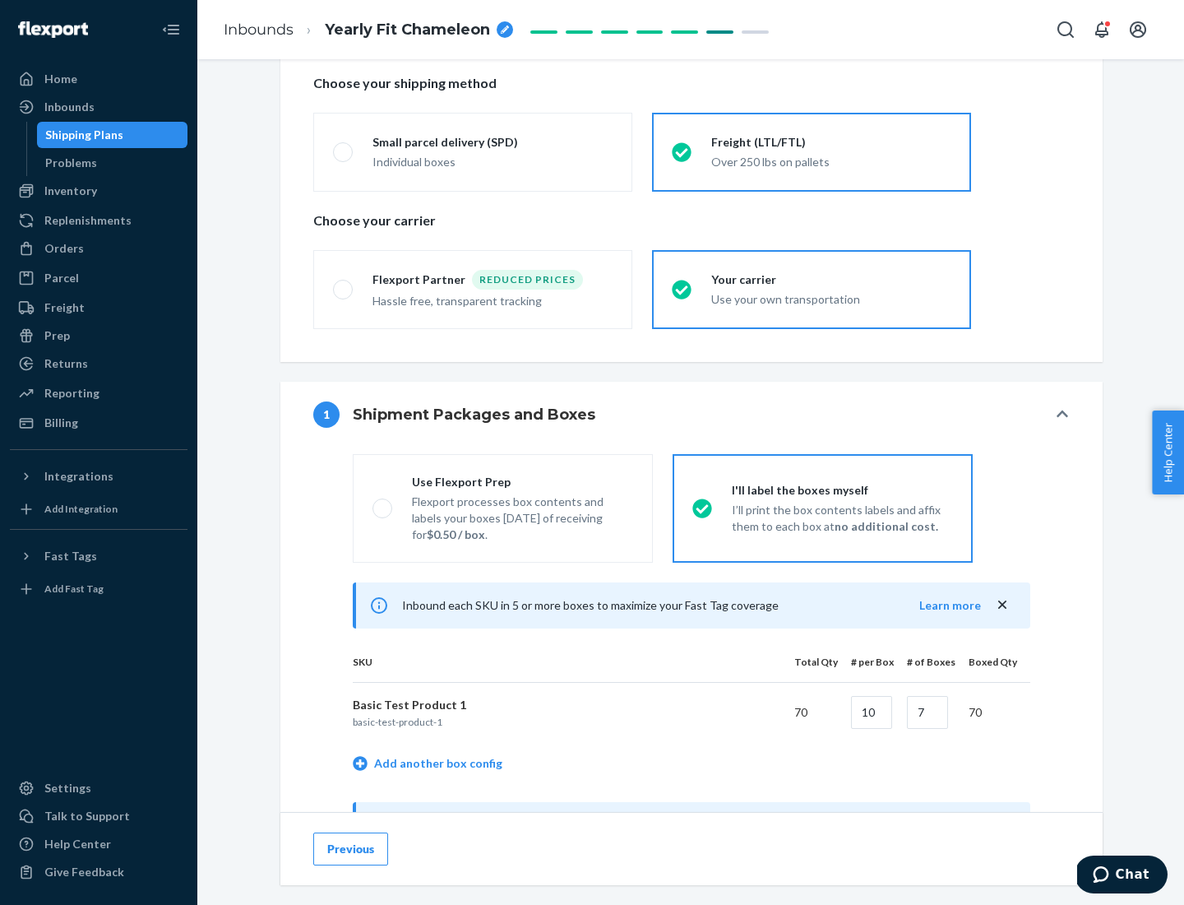
click at [522, 481] on div "Use Flexport Prep" at bounding box center [522, 482] width 221 height 16
click at [383, 502] on input "Use Flexport Prep Flexport processes box contents and labels your boxes [DATE] …" at bounding box center [378, 507] width 11 height 11
radio input "true"
radio input "false"
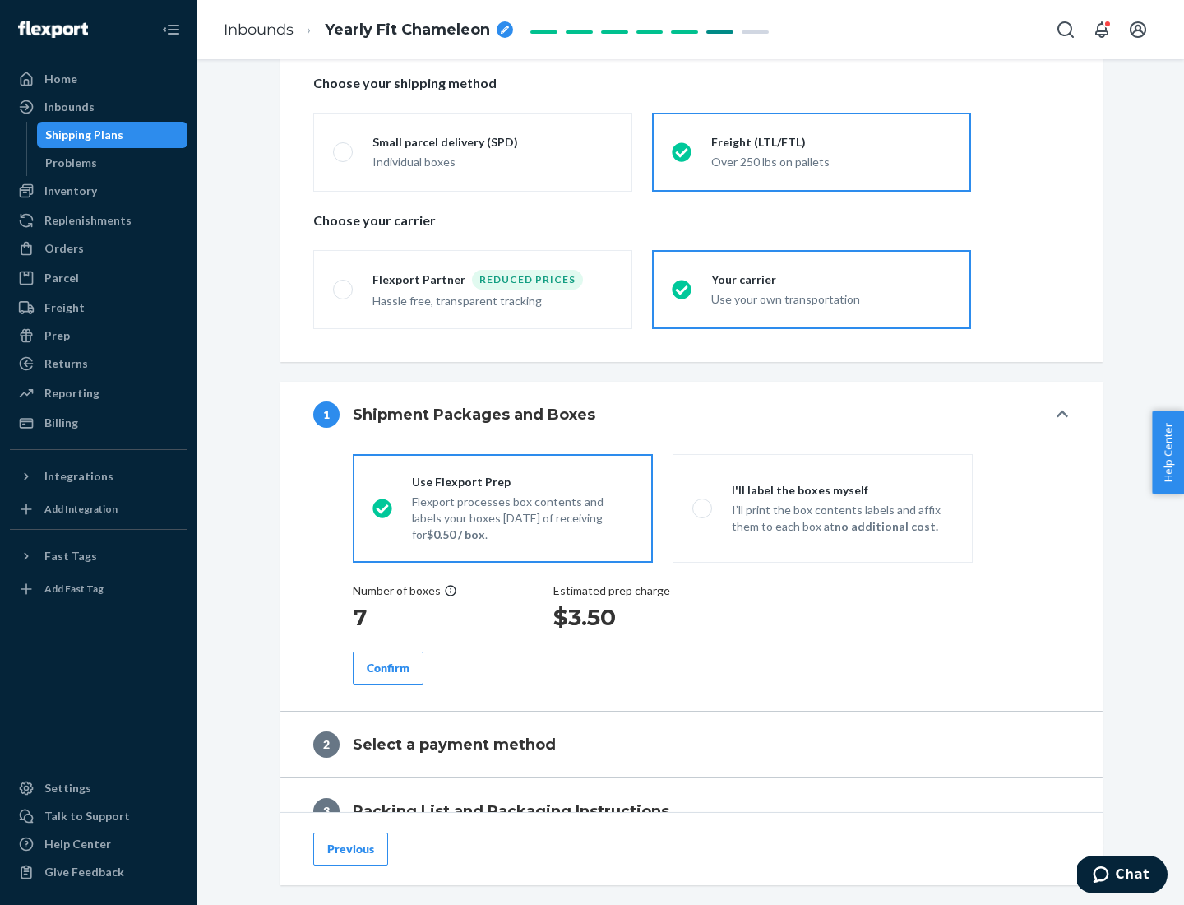
scroll to position [470, 0]
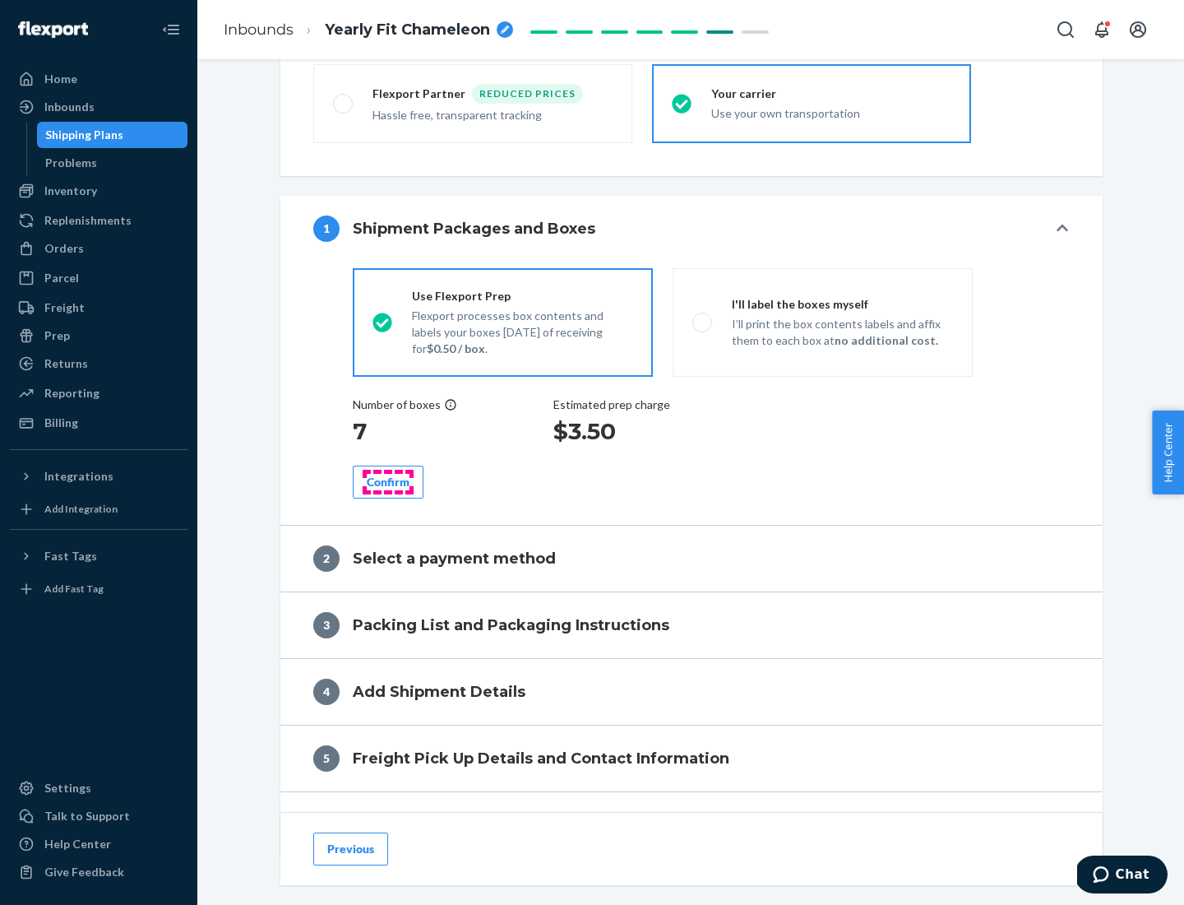
click at [388, 481] on div "Confirm" at bounding box center [388, 482] width 43 height 16
radio input "false"
